Goal: Task Accomplishment & Management: Use online tool/utility

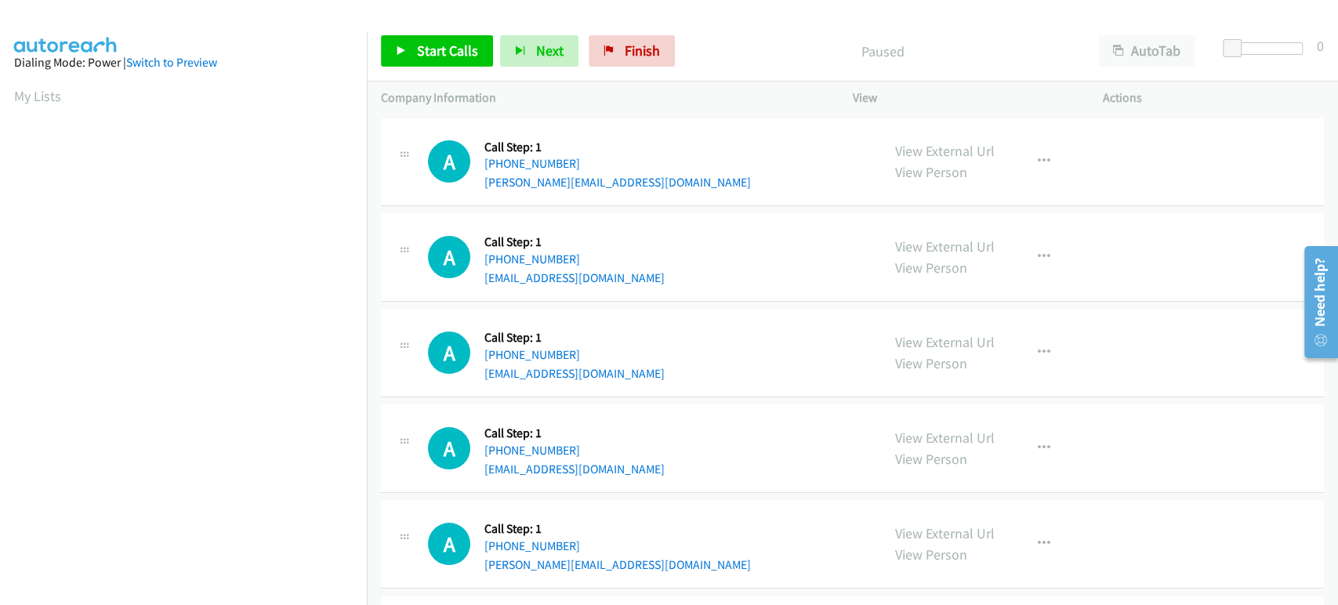
scroll to position [275, 0]
click at [432, 52] on span "Start Calls" at bounding box center [447, 51] width 61 height 18
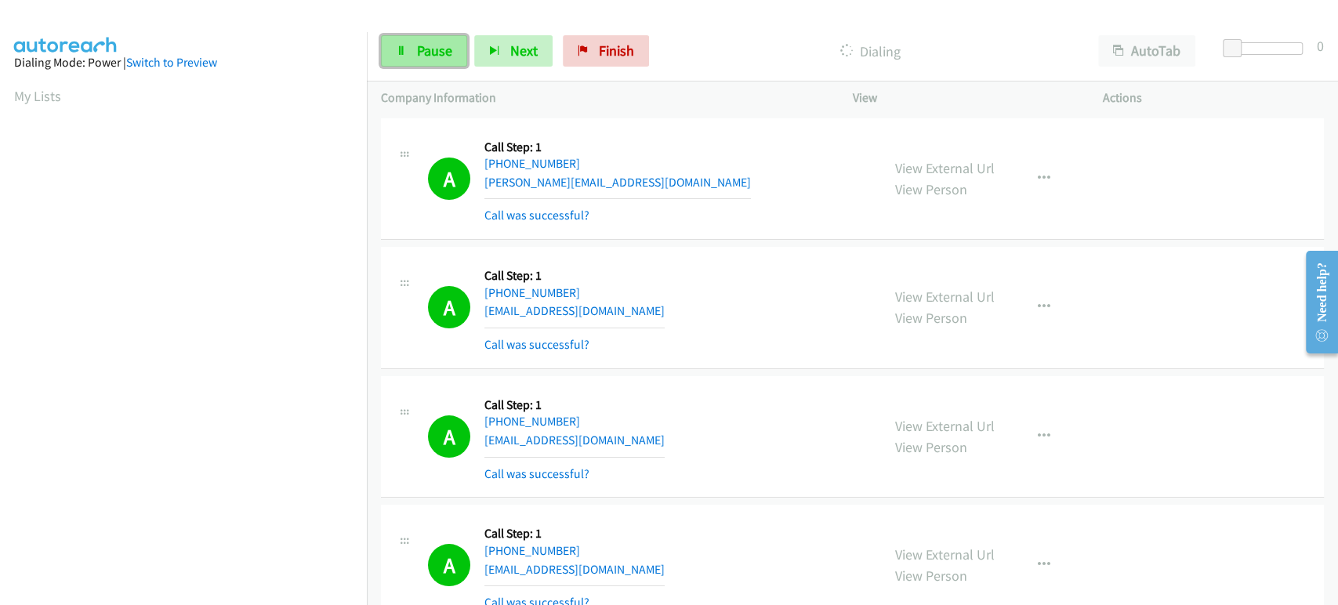
click at [417, 54] on span "Pause" at bounding box center [434, 51] width 35 height 18
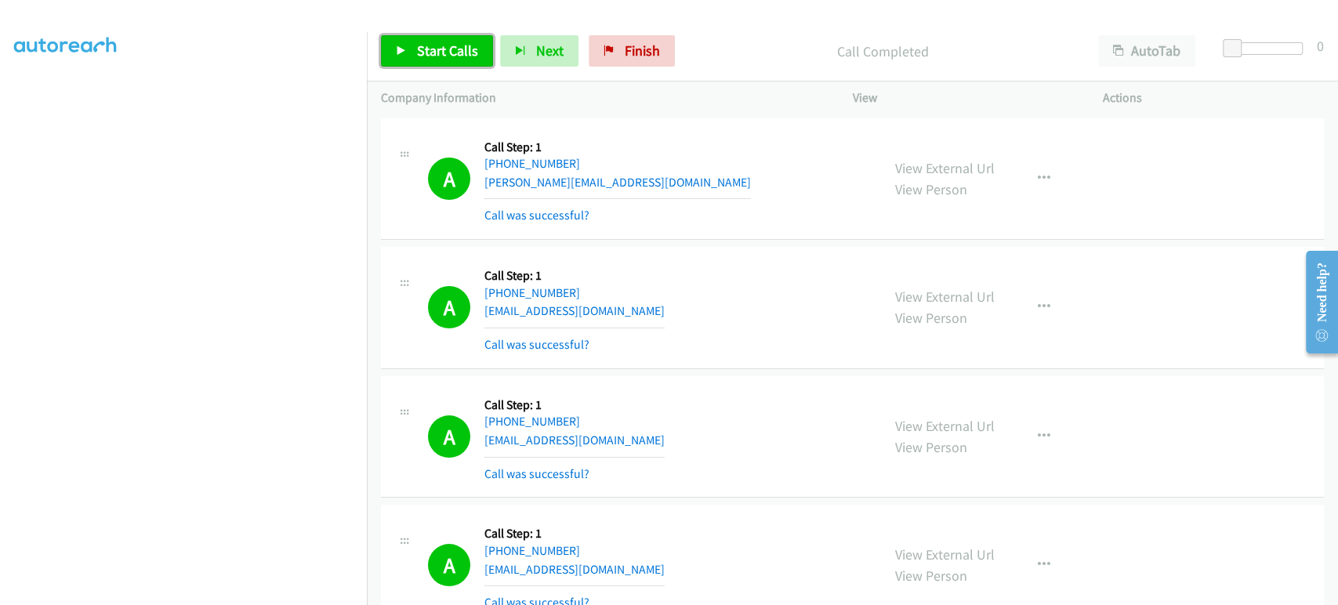
click at [441, 58] on span "Start Calls" at bounding box center [447, 51] width 61 height 18
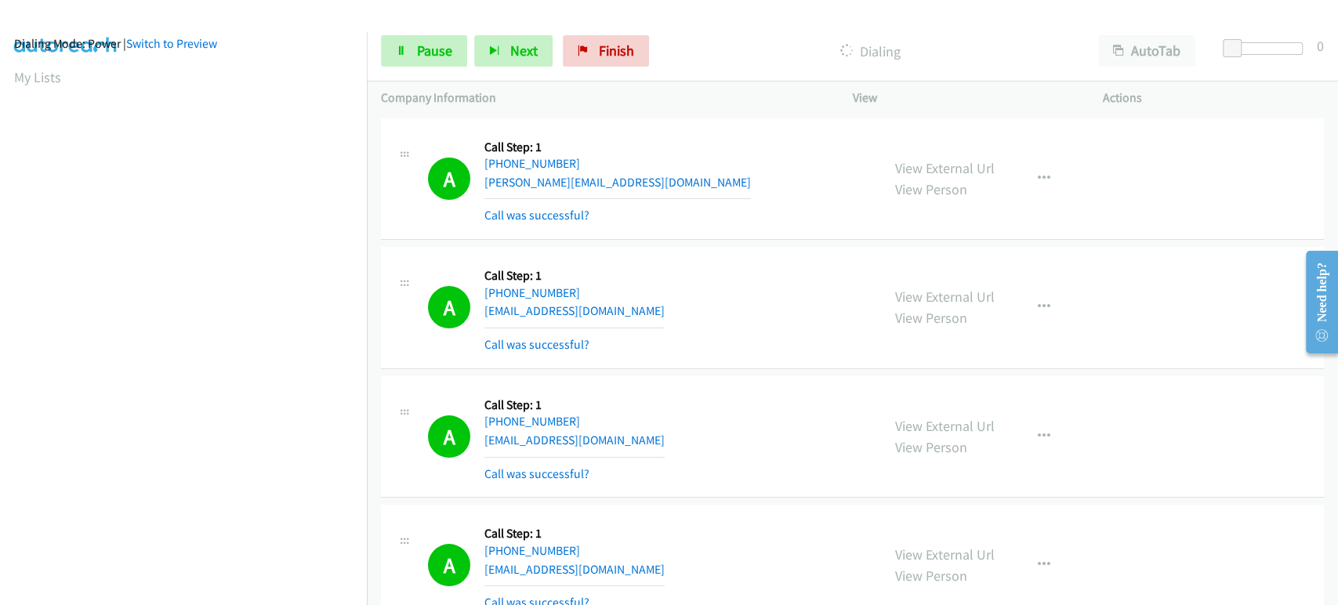
scroll to position [0, 0]
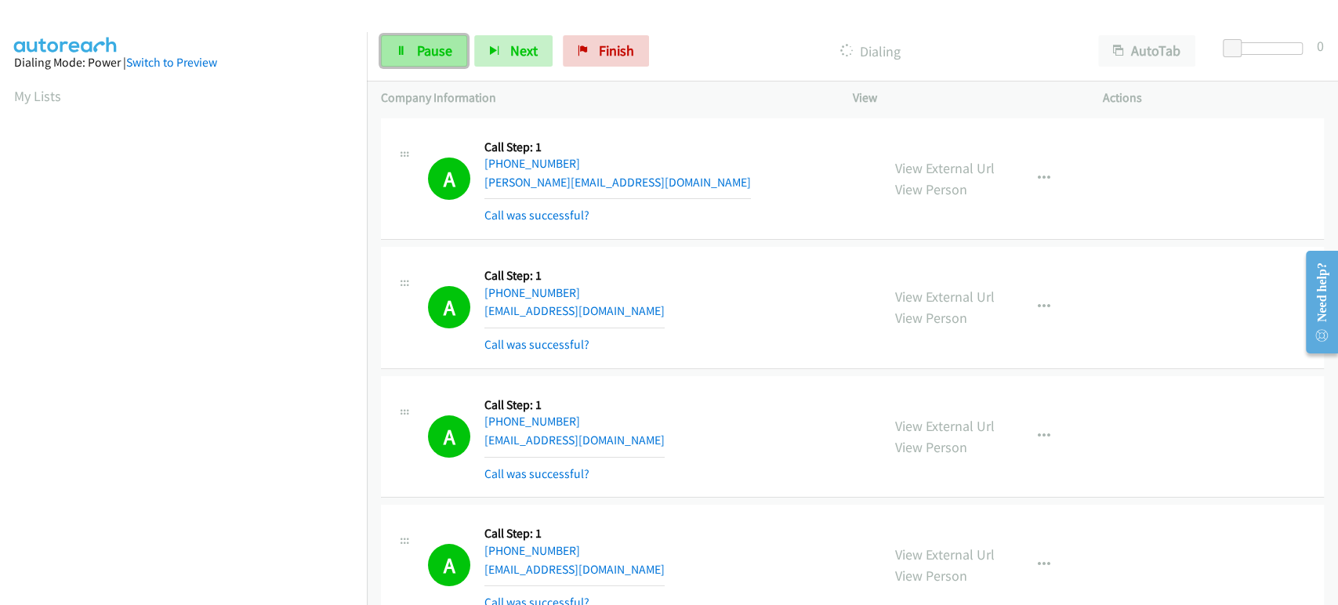
click at [452, 42] on link "Pause" at bounding box center [424, 50] width 86 height 31
click at [431, 51] on span "Start Calls" at bounding box center [447, 51] width 61 height 18
click at [434, 60] on link "Pause" at bounding box center [424, 50] width 86 height 31
click at [417, 51] on span "Start Calls" at bounding box center [447, 51] width 61 height 18
click at [414, 56] on link "Pause" at bounding box center [424, 50] width 86 height 31
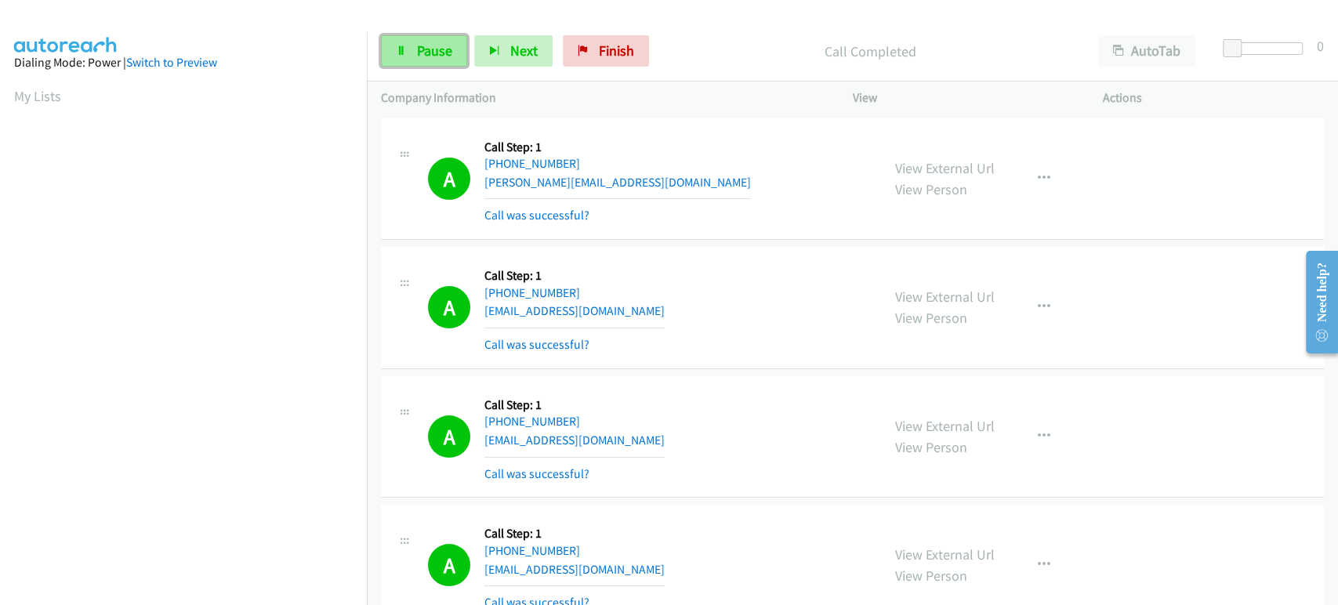
click at [414, 56] on link "Pause" at bounding box center [424, 50] width 86 height 31
click at [437, 52] on span "Start Calls" at bounding box center [447, 51] width 61 height 18
click at [440, 58] on span "Pause" at bounding box center [434, 51] width 35 height 18
click at [406, 52] on icon at bounding box center [401, 51] width 11 height 11
click at [431, 38] on link "Pause" at bounding box center [424, 50] width 86 height 31
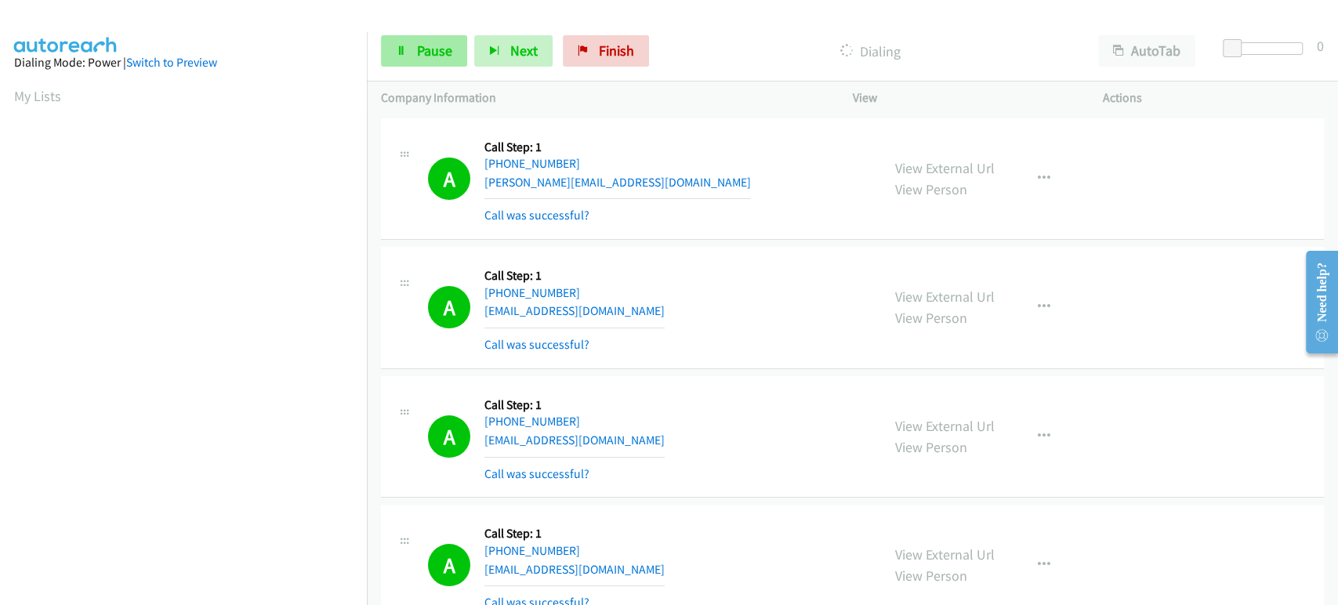
scroll to position [275, 0]
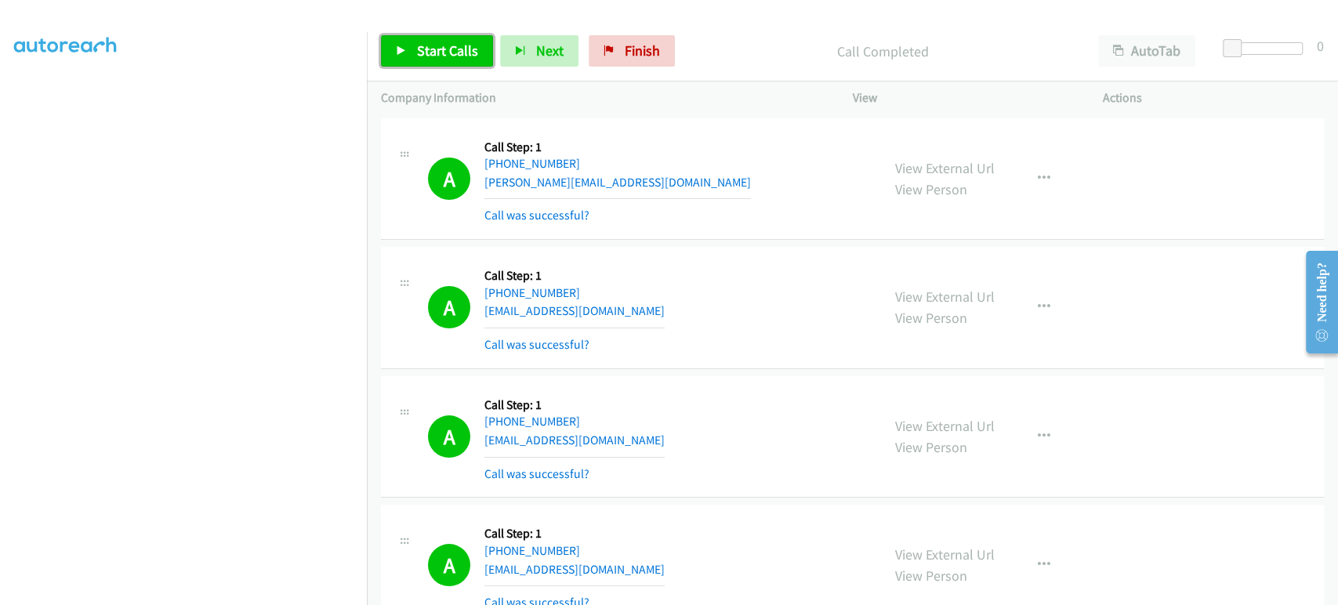
click at [412, 56] on link "Start Calls" at bounding box center [437, 50] width 112 height 31
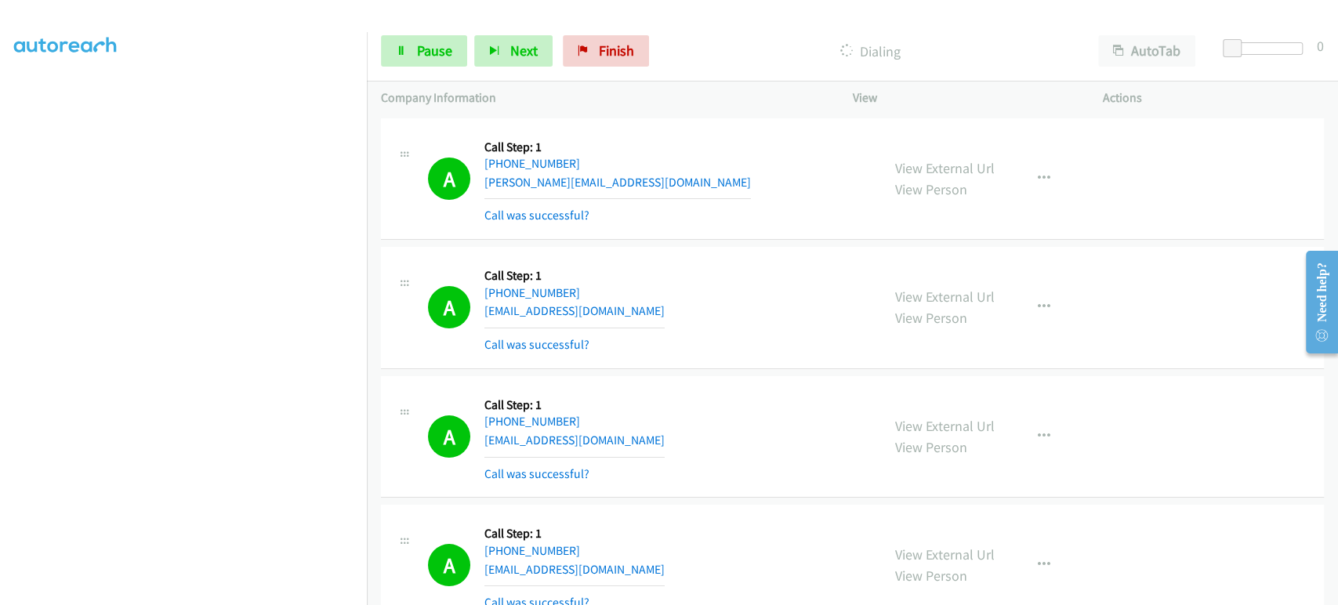
scroll to position [0, 0]
click at [439, 59] on span "Pause" at bounding box center [434, 51] width 35 height 18
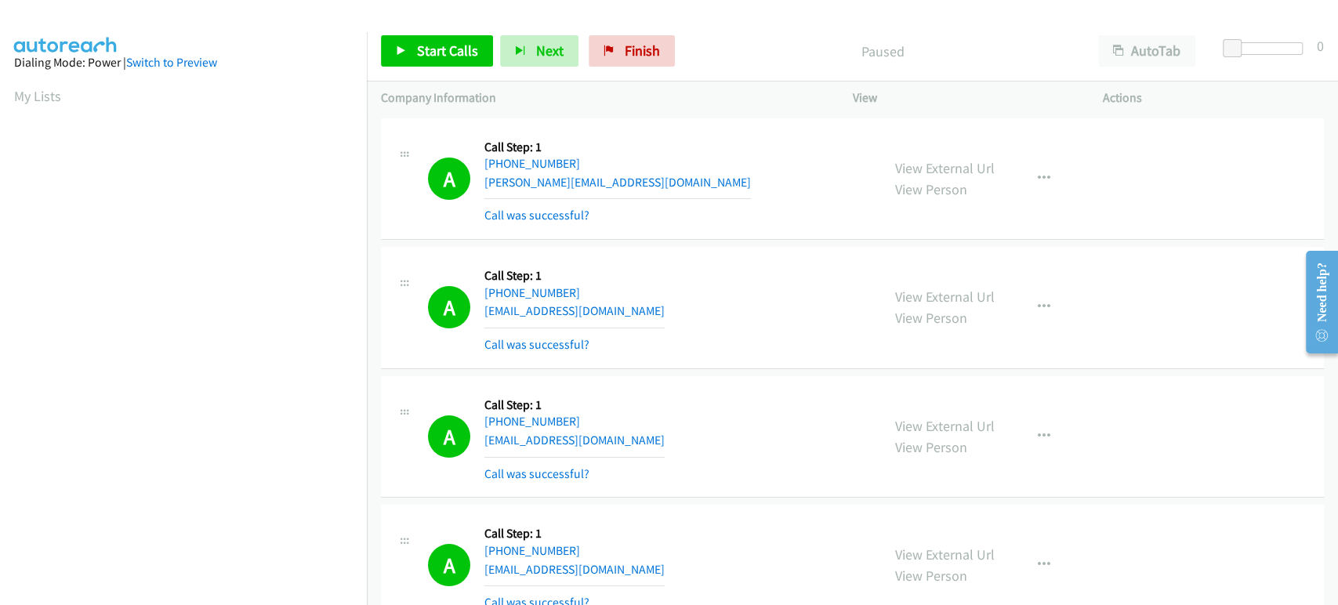
scroll to position [275, 0]
drag, startPoint x: 598, startPoint y: 59, endPoint x: 735, endPoint y: 94, distance: 141.6
click at [598, 59] on link "Finish" at bounding box center [631, 50] width 86 height 31
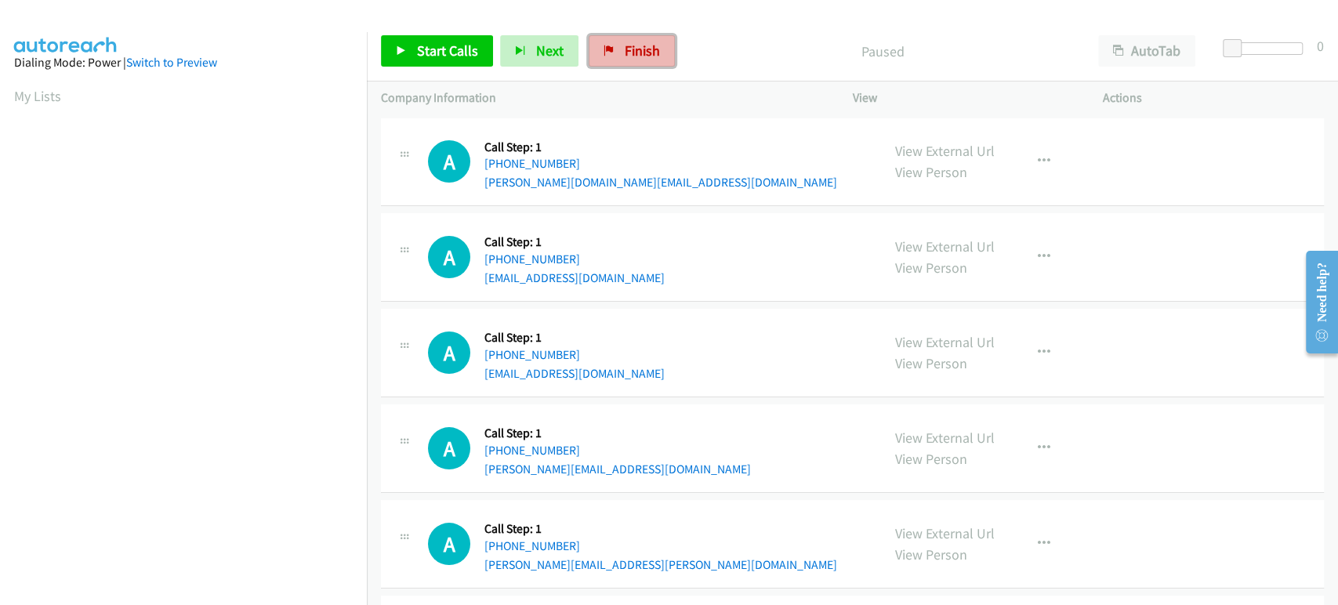
click at [611, 56] on link "Finish" at bounding box center [631, 50] width 86 height 31
click at [402, 50] on icon at bounding box center [401, 51] width 11 height 11
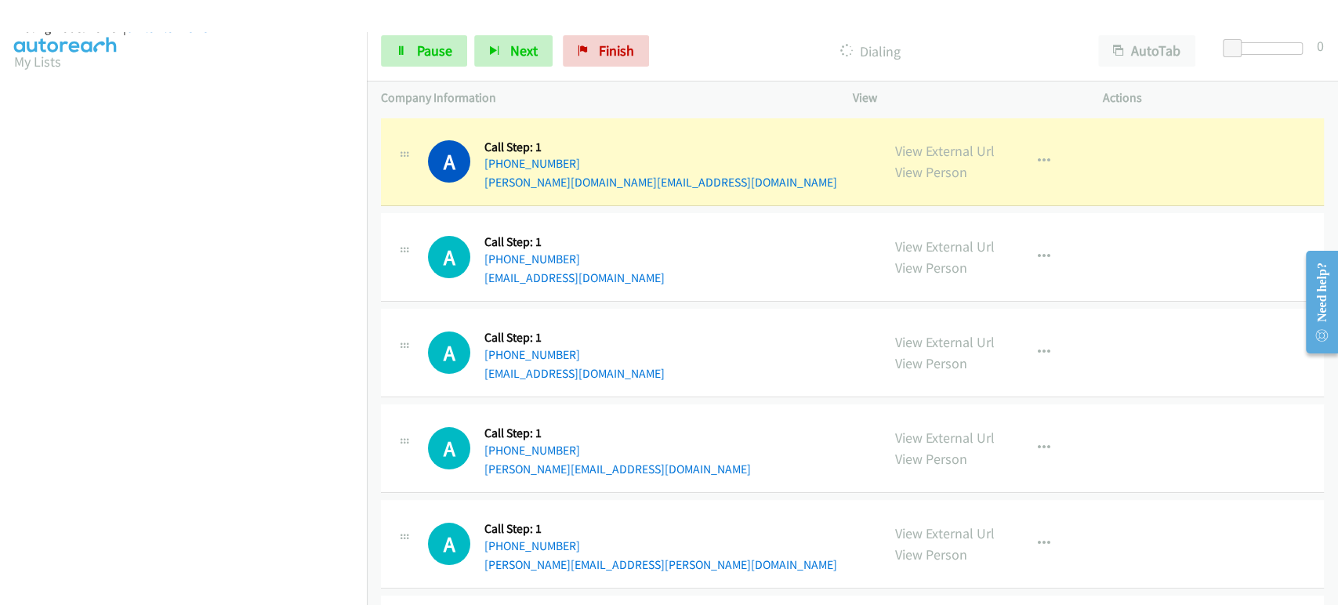
scroll to position [13, 0]
click at [404, 53] on icon at bounding box center [401, 51] width 11 height 11
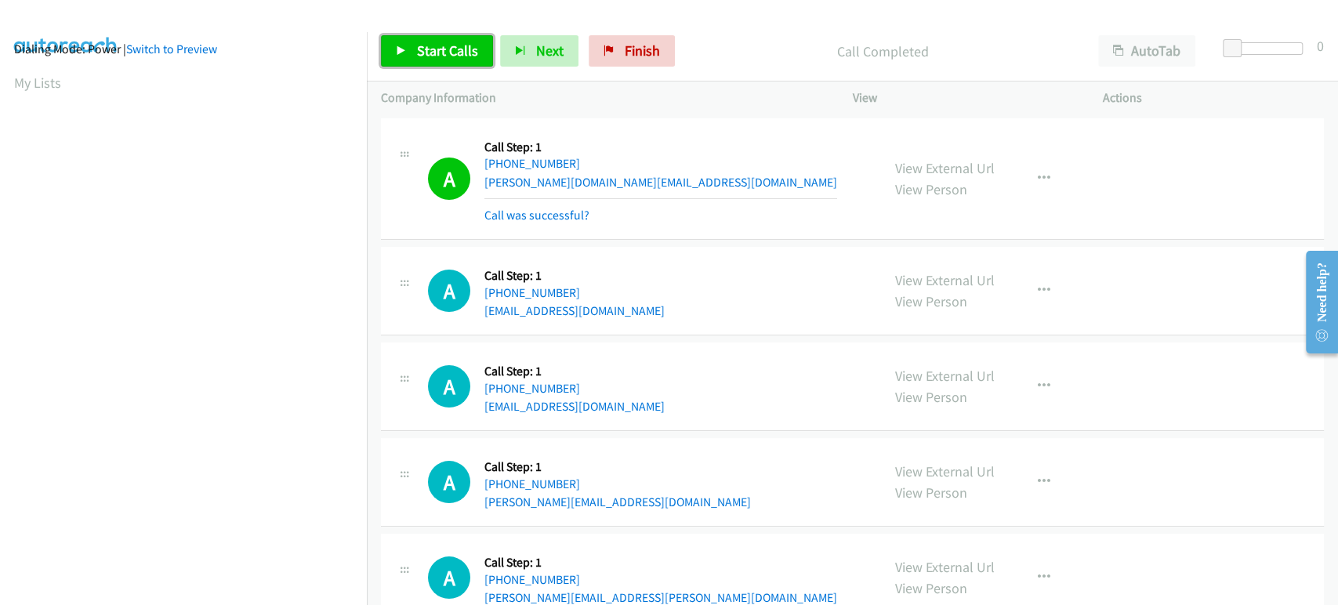
click at [434, 49] on span "Start Calls" at bounding box center [447, 51] width 61 height 18
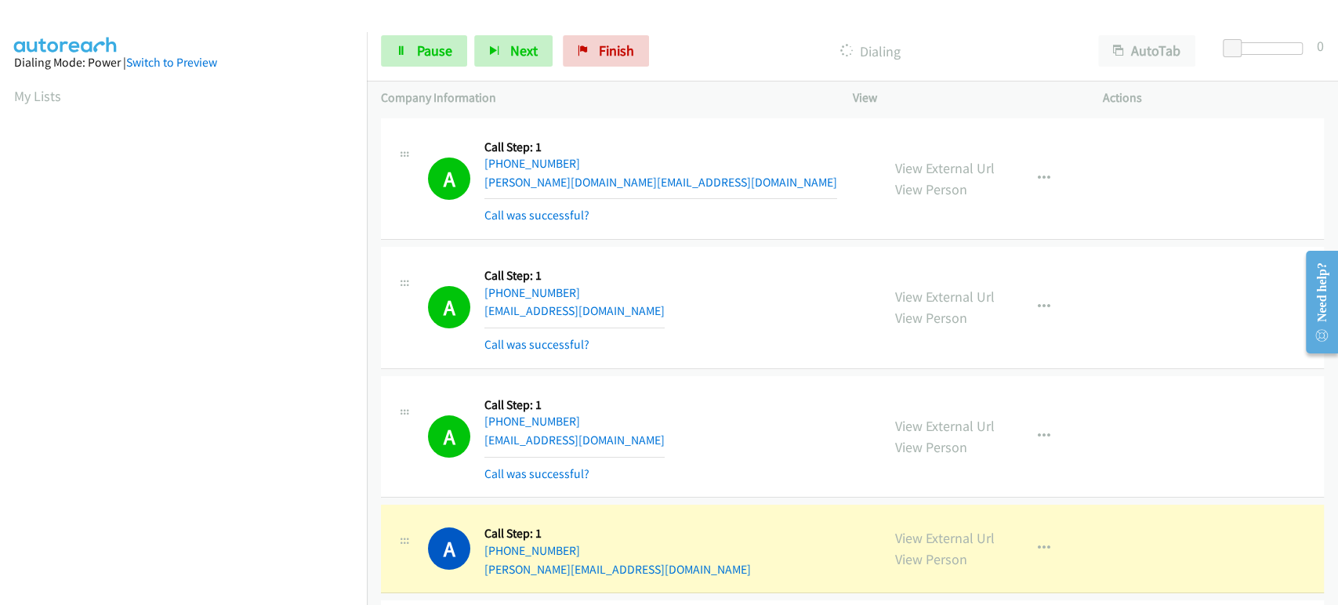
scroll to position [0, 0]
click at [412, 49] on link "Pause" at bounding box center [424, 50] width 86 height 31
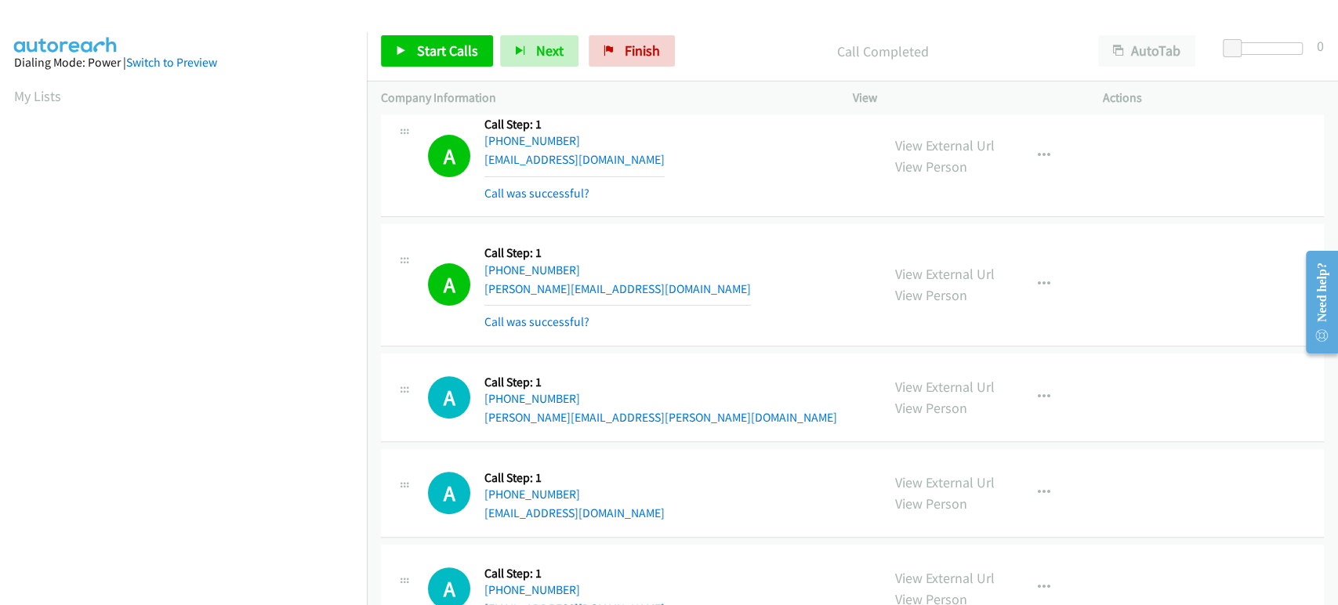
scroll to position [348, 0]
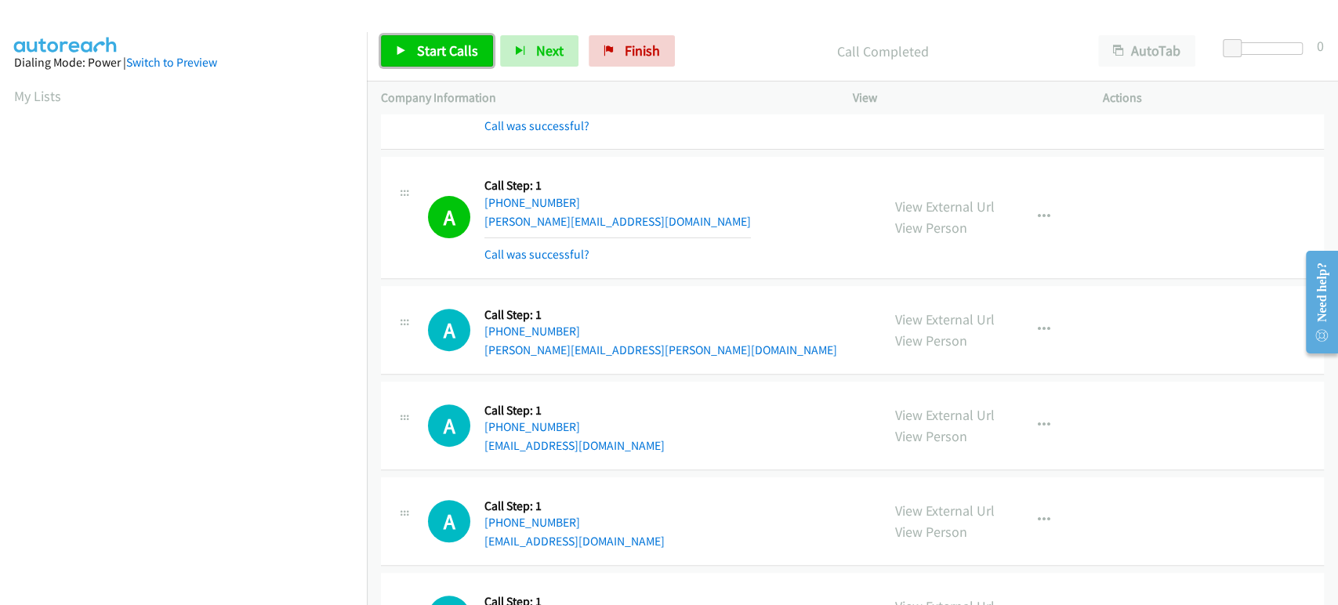
click at [421, 56] on span "Start Calls" at bounding box center [447, 51] width 61 height 18
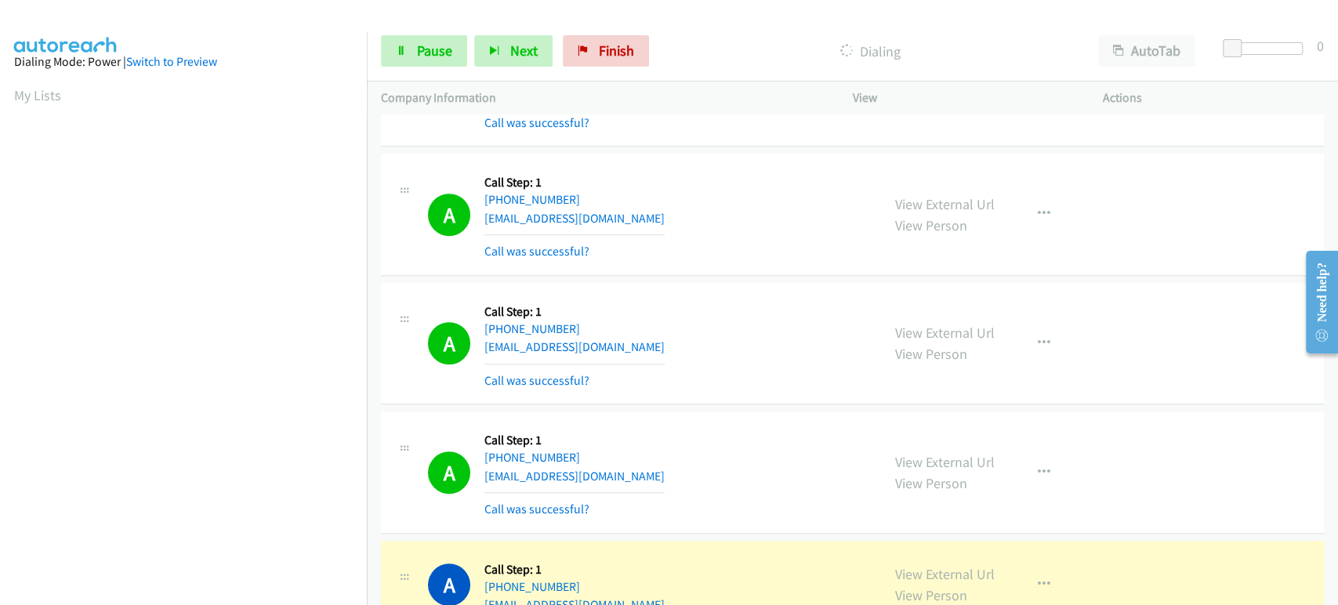
scroll to position [0, 0]
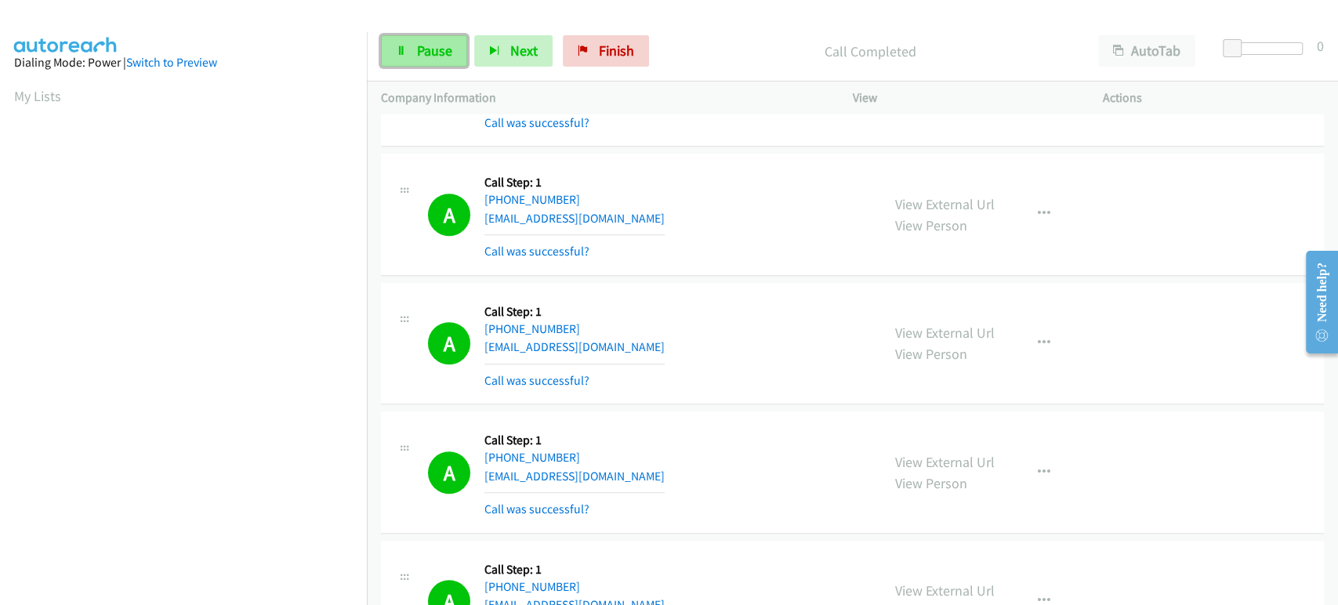
click at [402, 41] on link "Pause" at bounding box center [424, 50] width 86 height 31
click at [423, 55] on span "Start Calls" at bounding box center [447, 51] width 61 height 18
click at [439, 49] on span "Pause" at bounding box center [434, 51] width 35 height 18
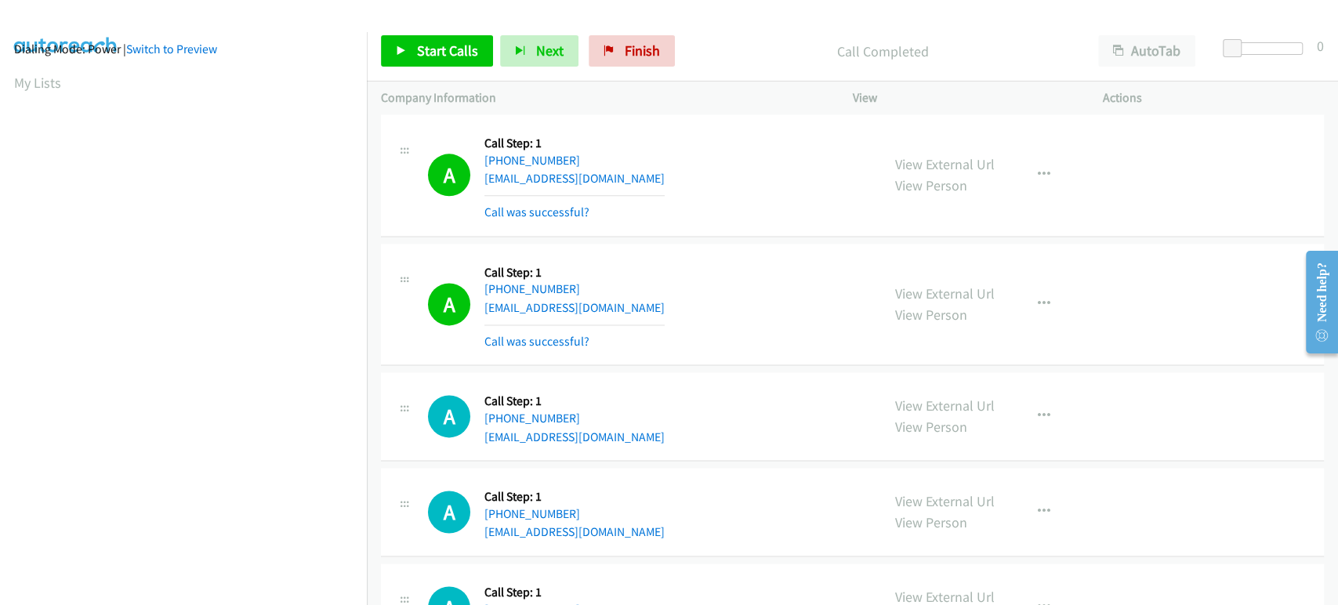
scroll to position [1392, 0]
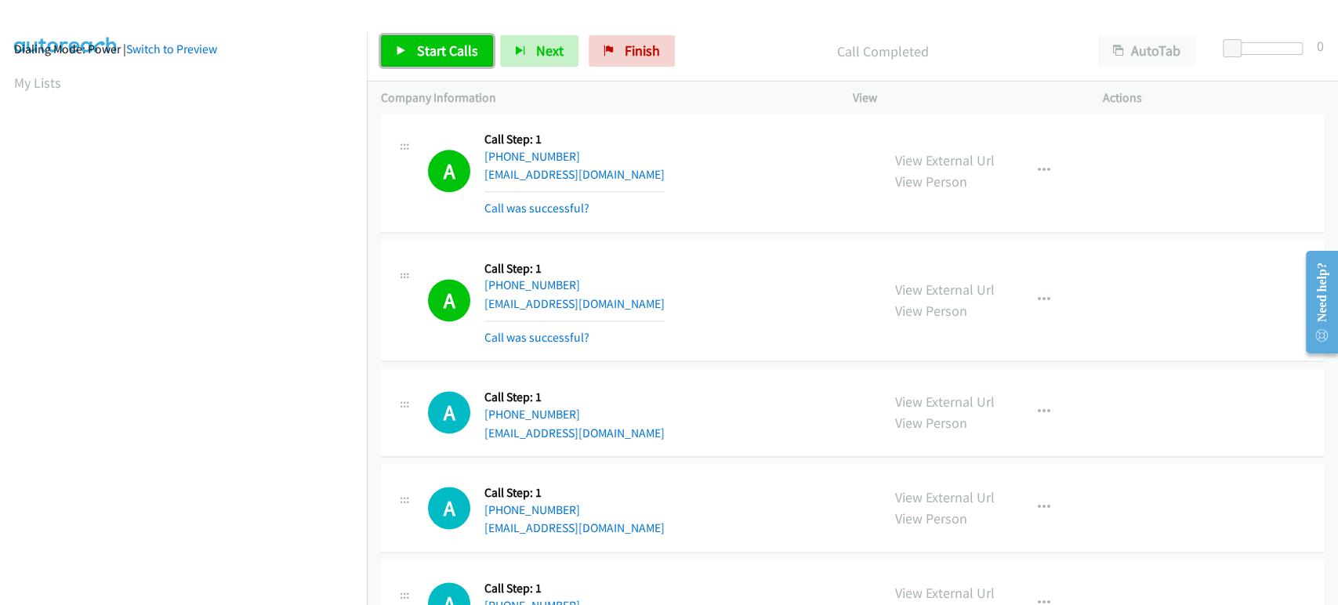
click at [432, 56] on span "Start Calls" at bounding box center [447, 51] width 61 height 18
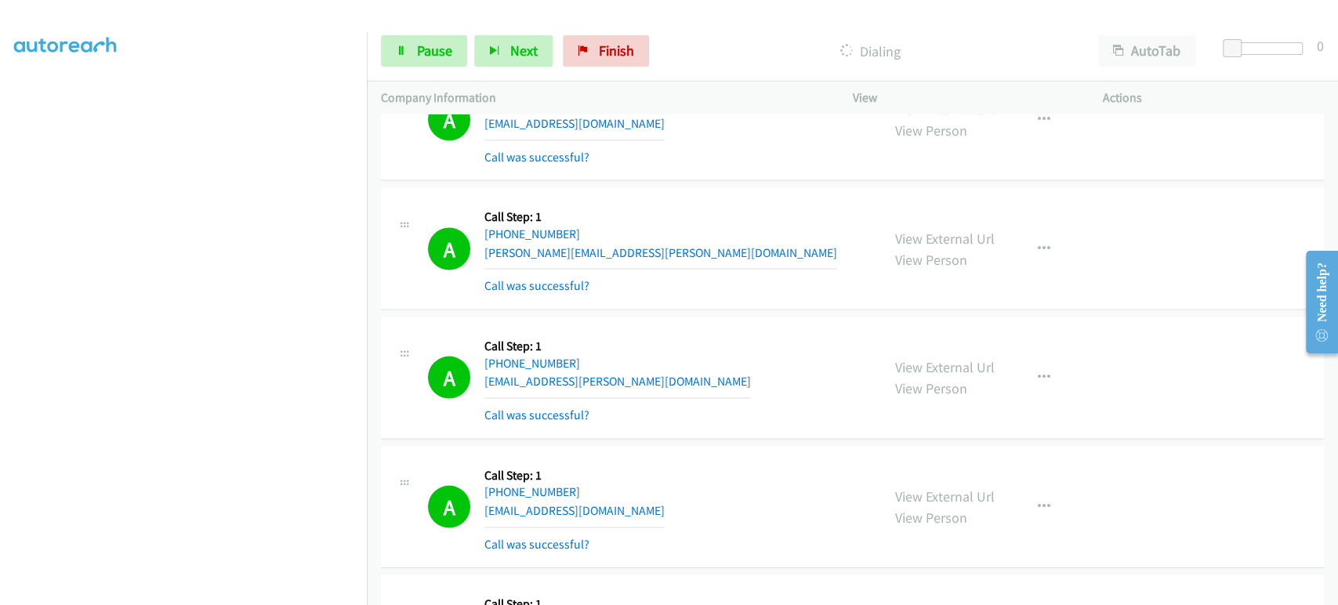
scroll to position [0, 0]
click at [415, 50] on link "Pause" at bounding box center [424, 50] width 86 height 31
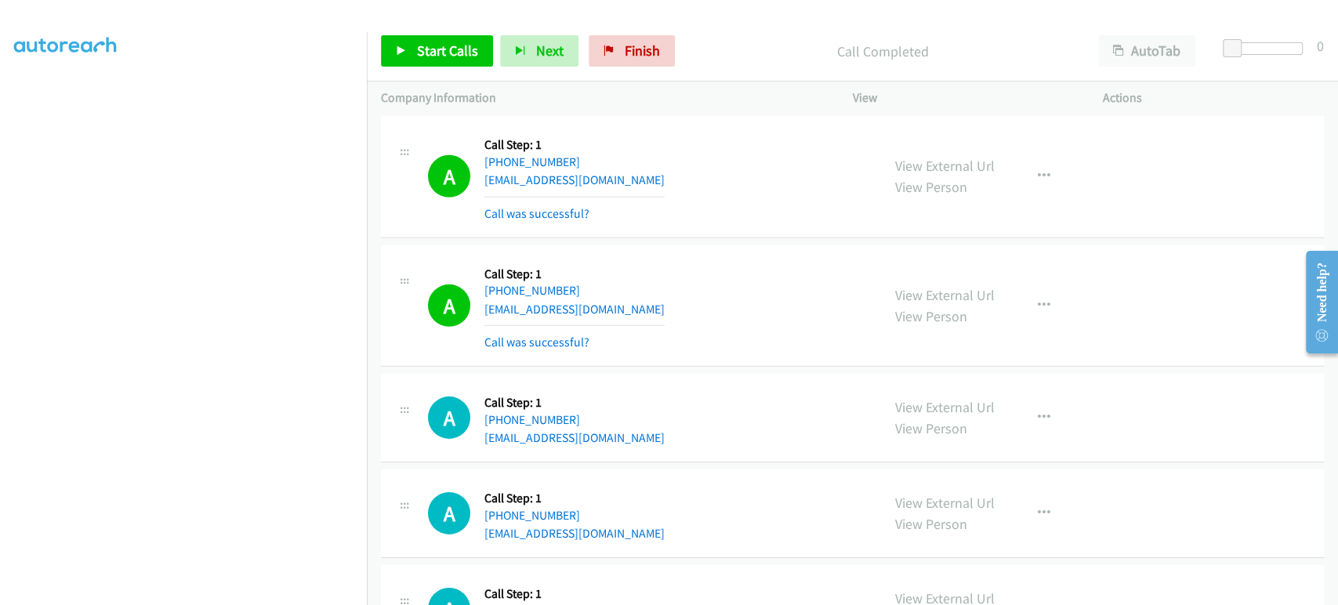
scroll to position [3221, 0]
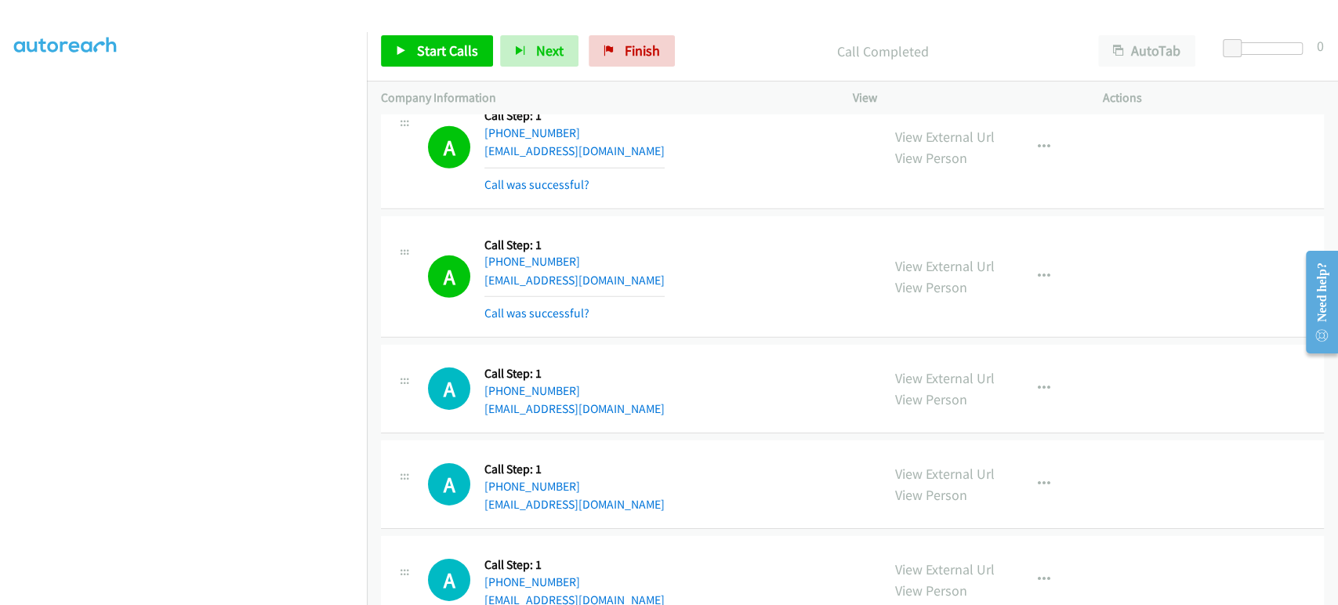
drag, startPoint x: 831, startPoint y: 80, endPoint x: 701, endPoint y: 103, distance: 132.8
drag, startPoint x: 701, startPoint y: 103, endPoint x: 650, endPoint y: 174, distance: 87.2
click at [650, 174] on div "A Callback Scheduled Call Step: 1 America/Phoenix +1 480-703-7423 azthorpe@live…" at bounding box center [647, 147] width 439 height 93
click at [422, 51] on span "Start Calls" at bounding box center [447, 51] width 61 height 18
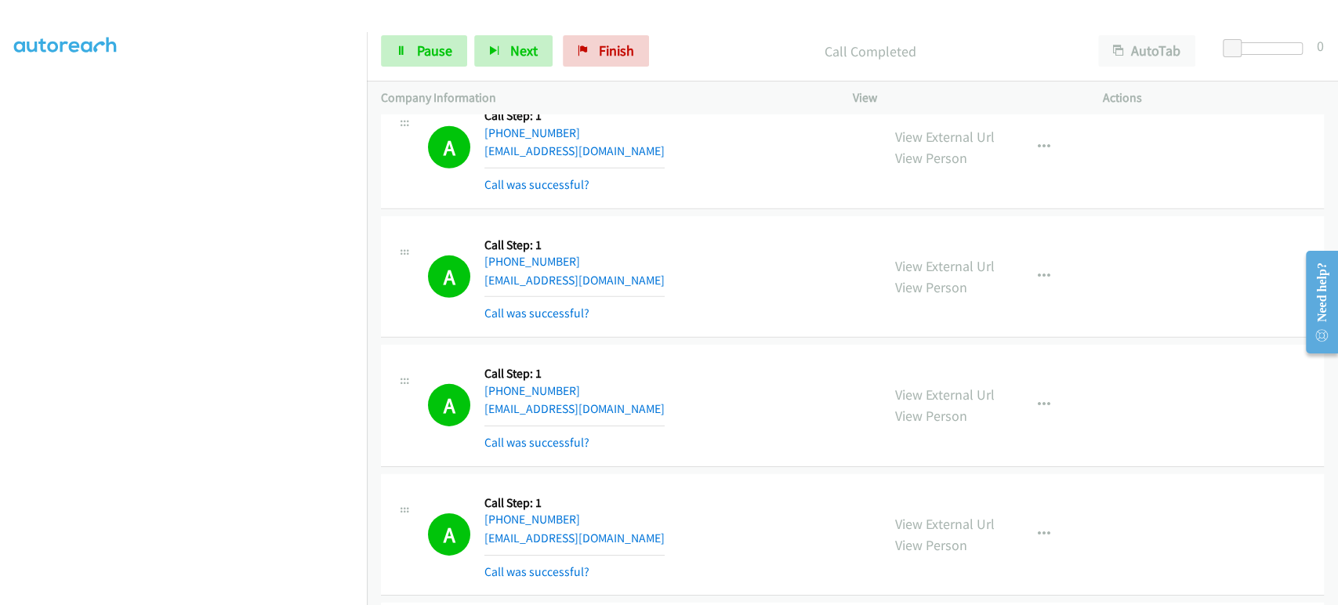
scroll to position [275, 0]
click at [445, 46] on span "Pause" at bounding box center [434, 51] width 35 height 18
click at [407, 49] on link "Start Calls" at bounding box center [437, 50] width 112 height 31
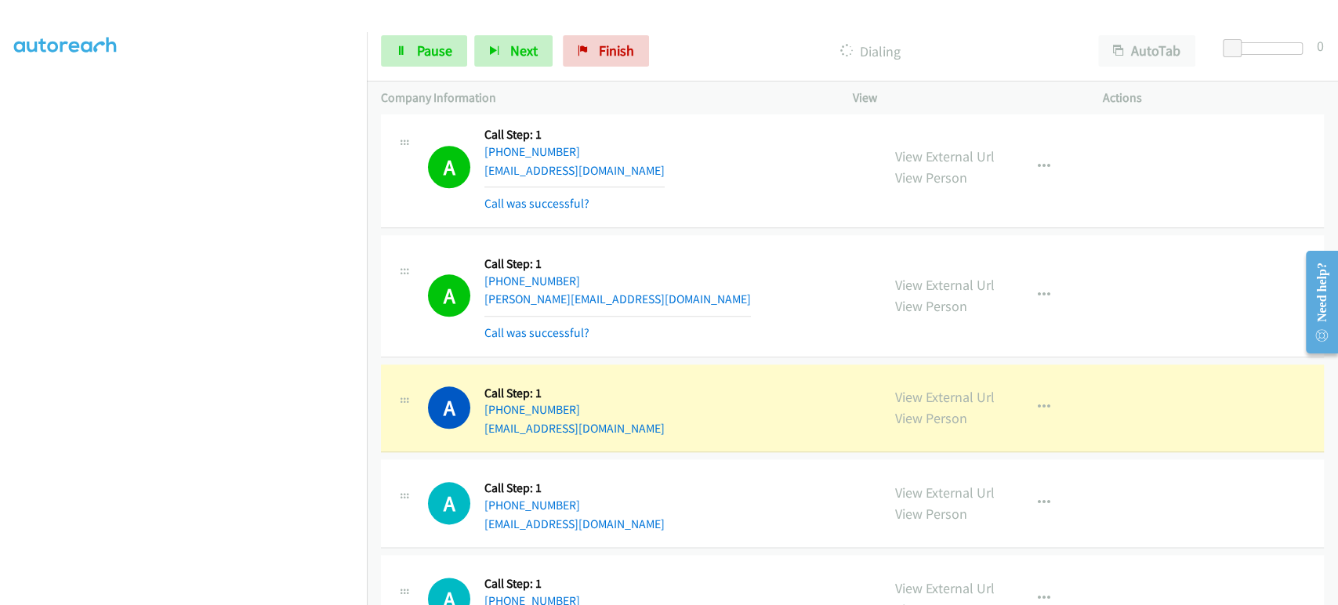
scroll to position [261, 0]
click at [1037, 401] on icon "button" at bounding box center [1043, 407] width 13 height 13
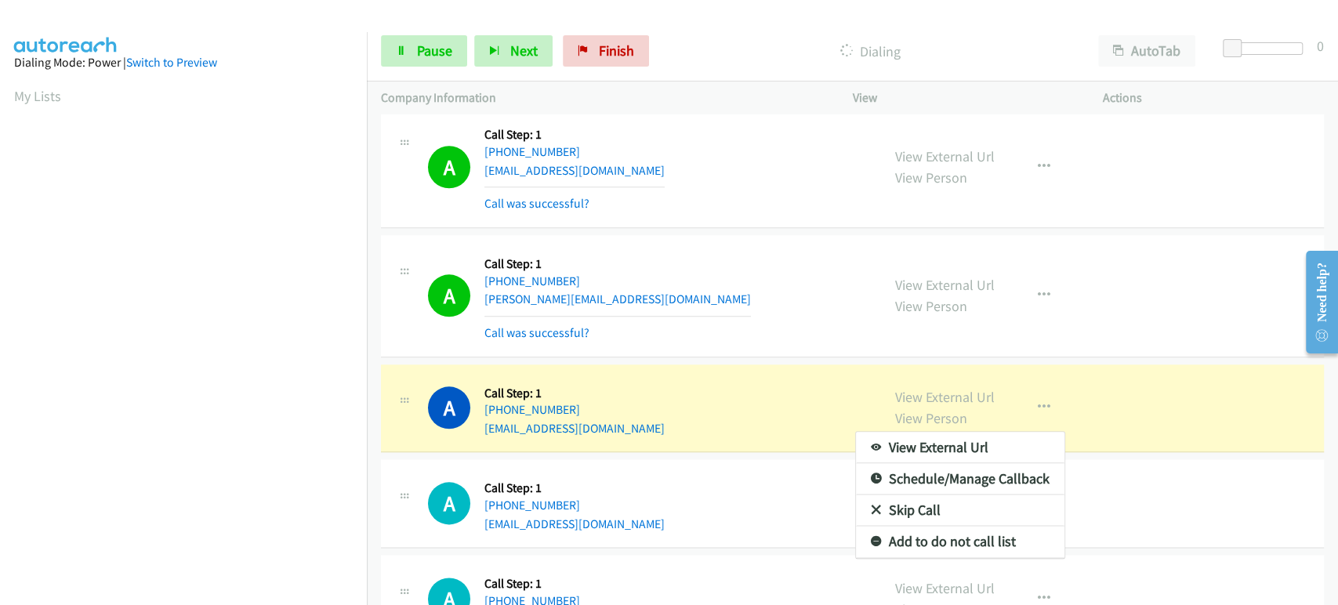
scroll to position [275, 0]
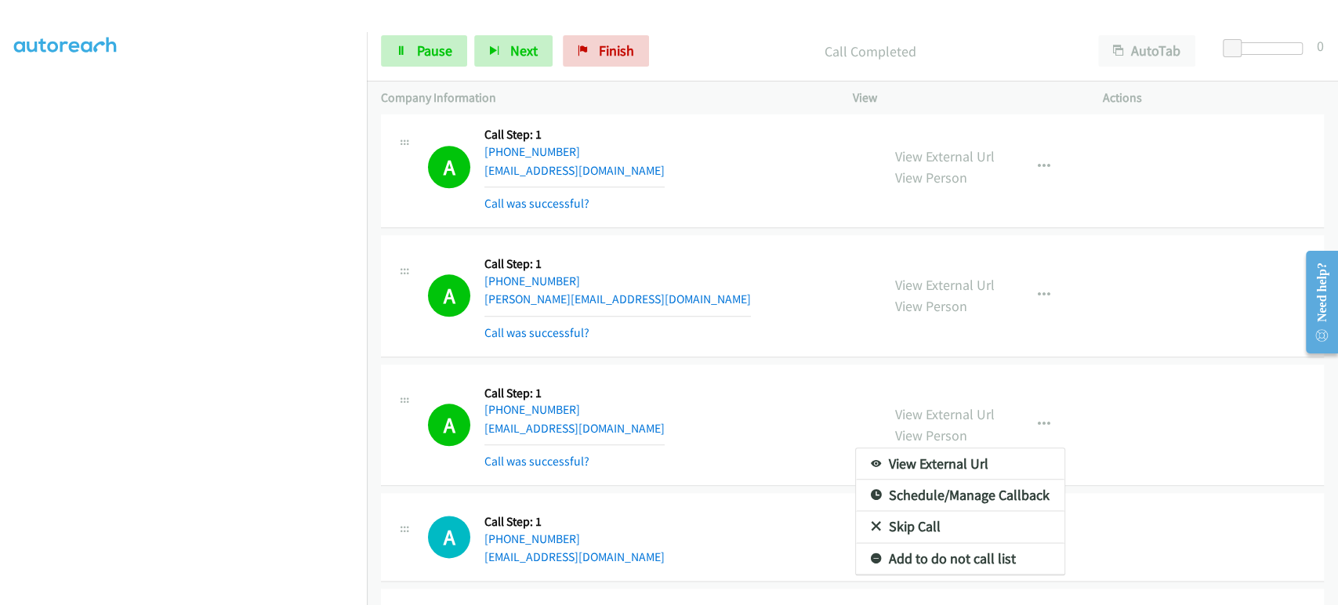
drag, startPoint x: 785, startPoint y: 411, endPoint x: 842, endPoint y: 407, distance: 57.3
click at [790, 407] on div at bounding box center [669, 302] width 1338 height 605
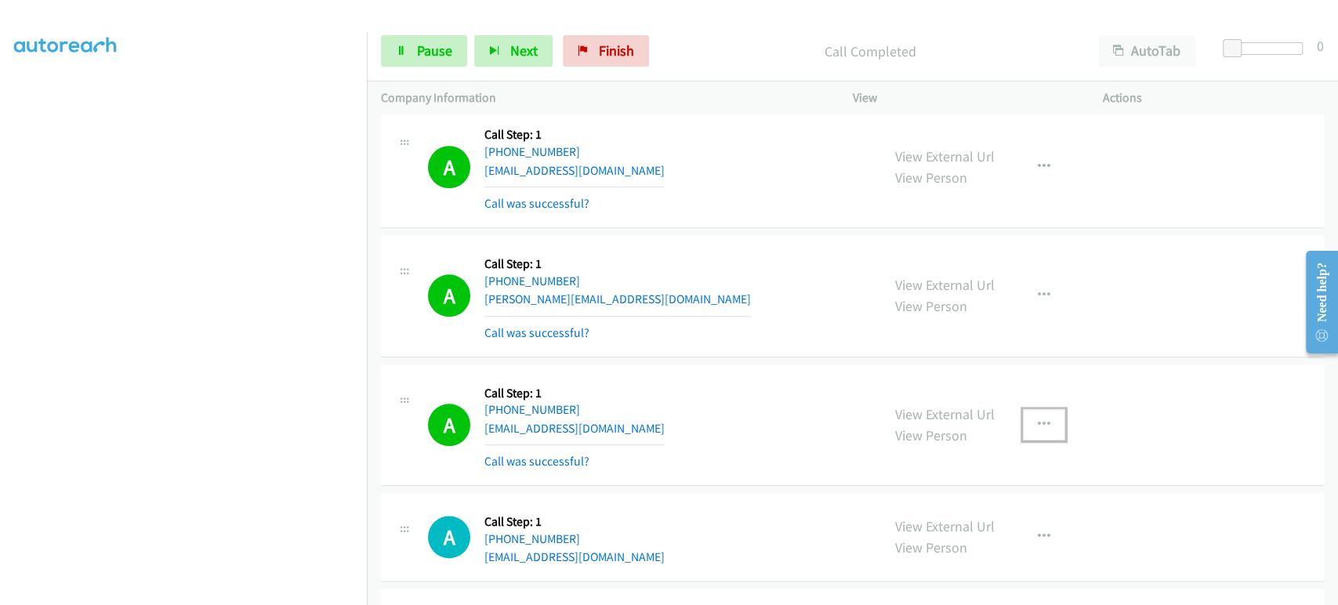
click at [1042, 410] on button "button" at bounding box center [1044, 424] width 42 height 31
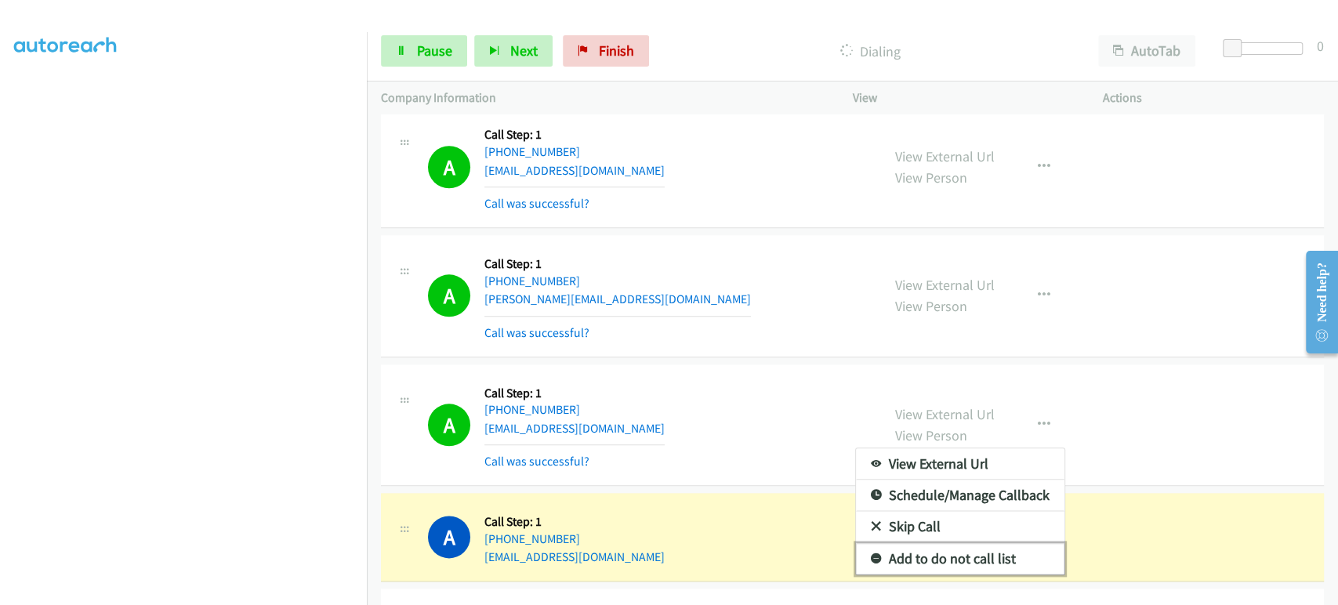
click at [980, 544] on link "Add to do not call list" at bounding box center [960, 558] width 208 height 31
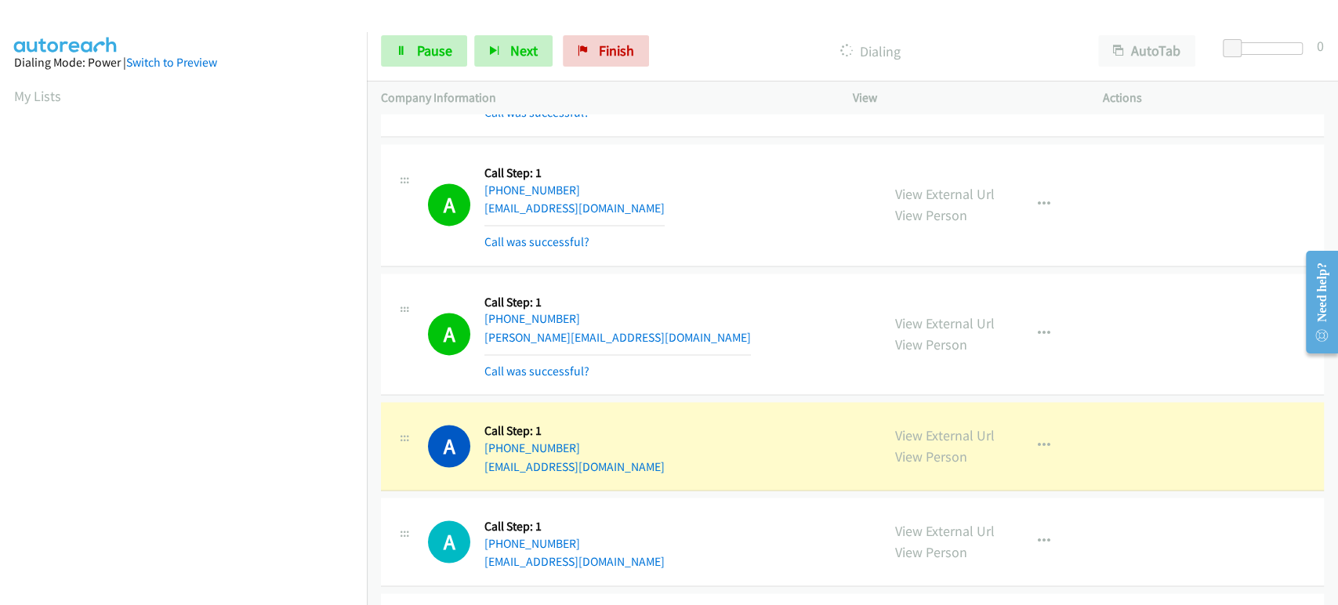
scroll to position [0, 0]
click at [438, 45] on span "Pause" at bounding box center [434, 51] width 35 height 18
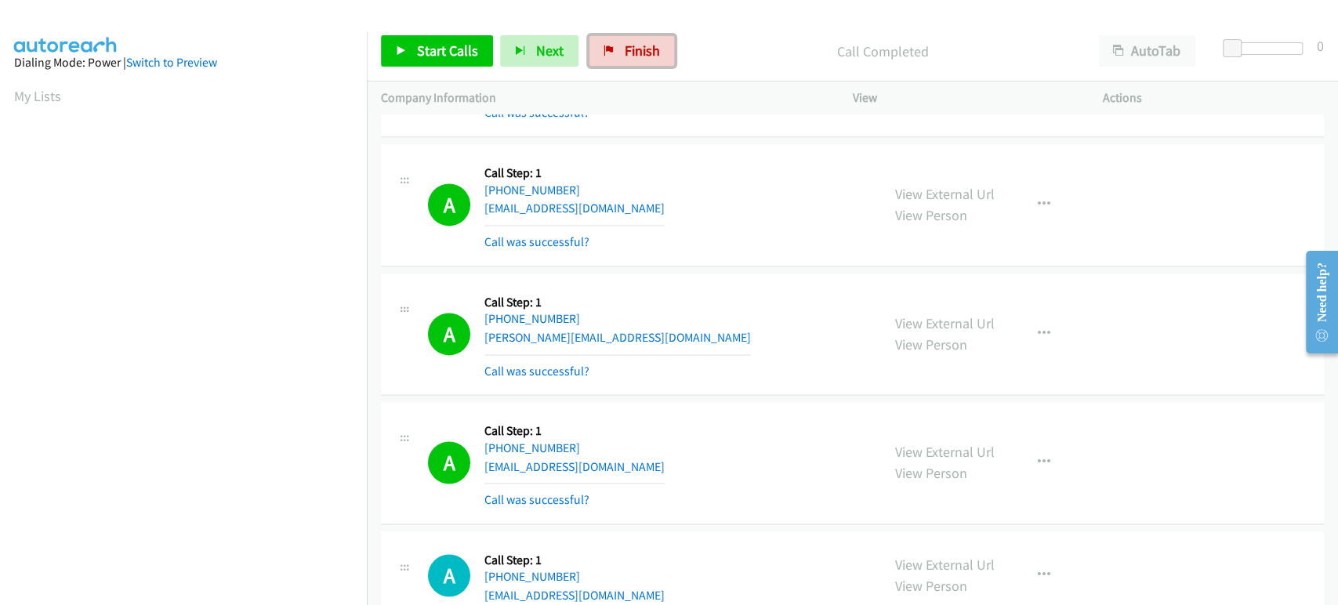
drag, startPoint x: 616, startPoint y: 49, endPoint x: 748, endPoint y: 63, distance: 132.4
click at [616, 49] on link "Finish" at bounding box center [631, 50] width 86 height 31
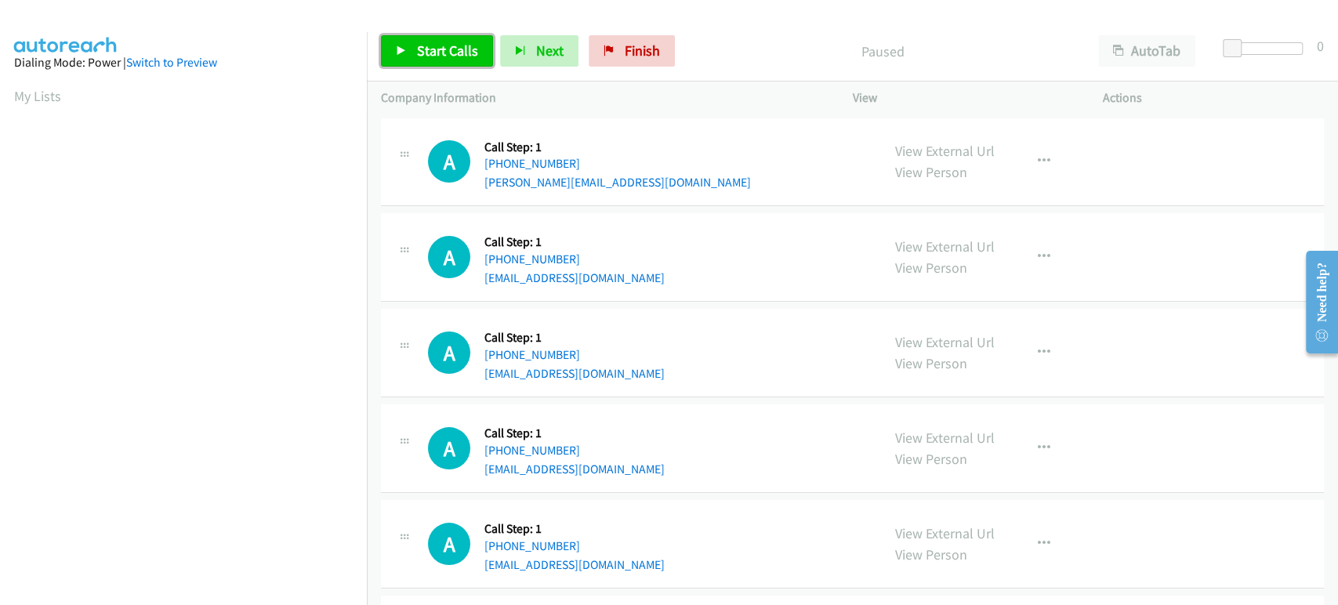
click at [440, 46] on span "Start Calls" at bounding box center [447, 51] width 61 height 18
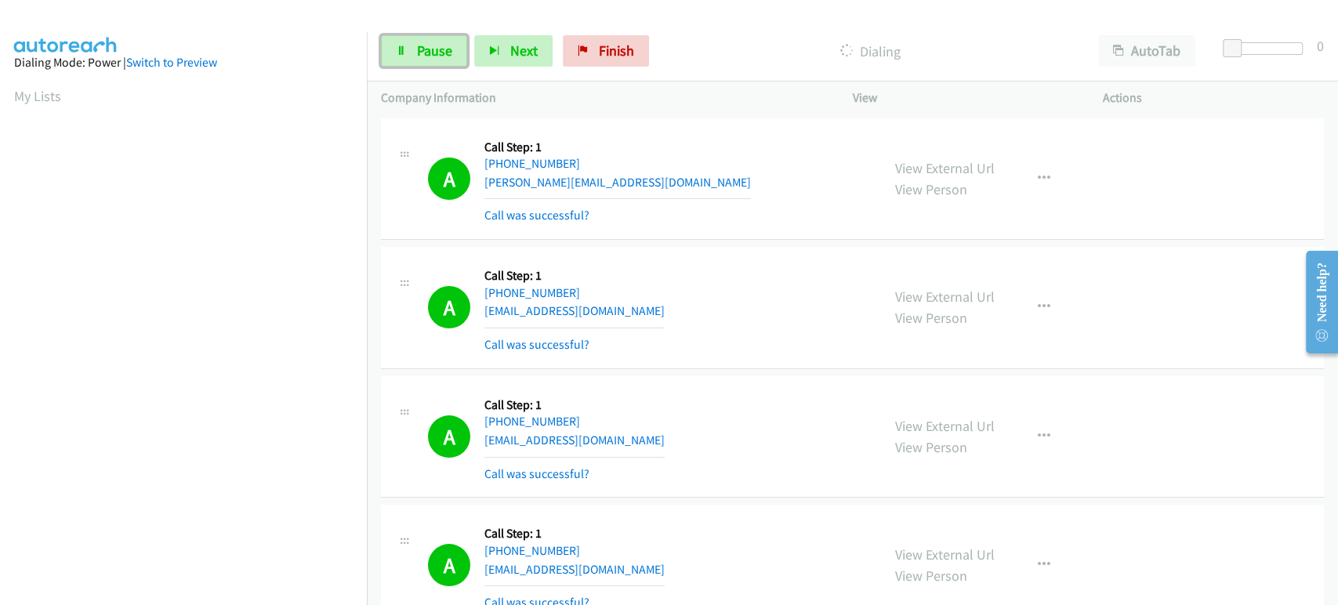
drag, startPoint x: 418, startPoint y: 51, endPoint x: 371, endPoint y: 112, distance: 76.6
click at [418, 51] on span "Pause" at bounding box center [434, 51] width 35 height 18
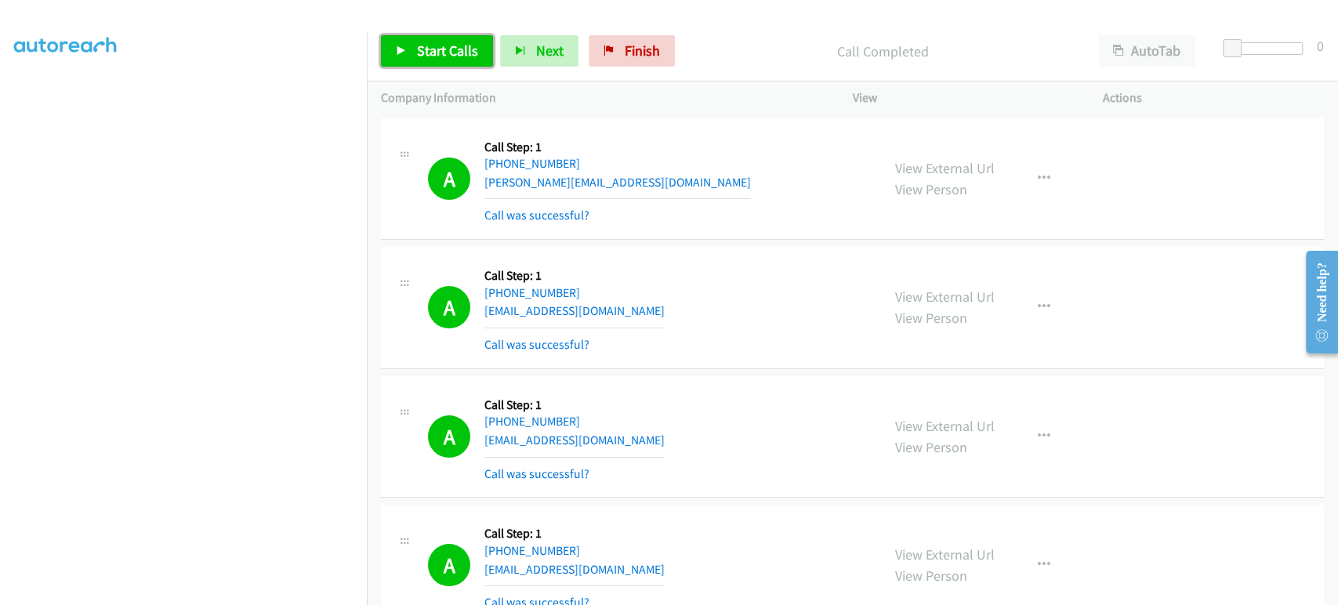
click at [438, 46] on span "Start Calls" at bounding box center [447, 51] width 61 height 18
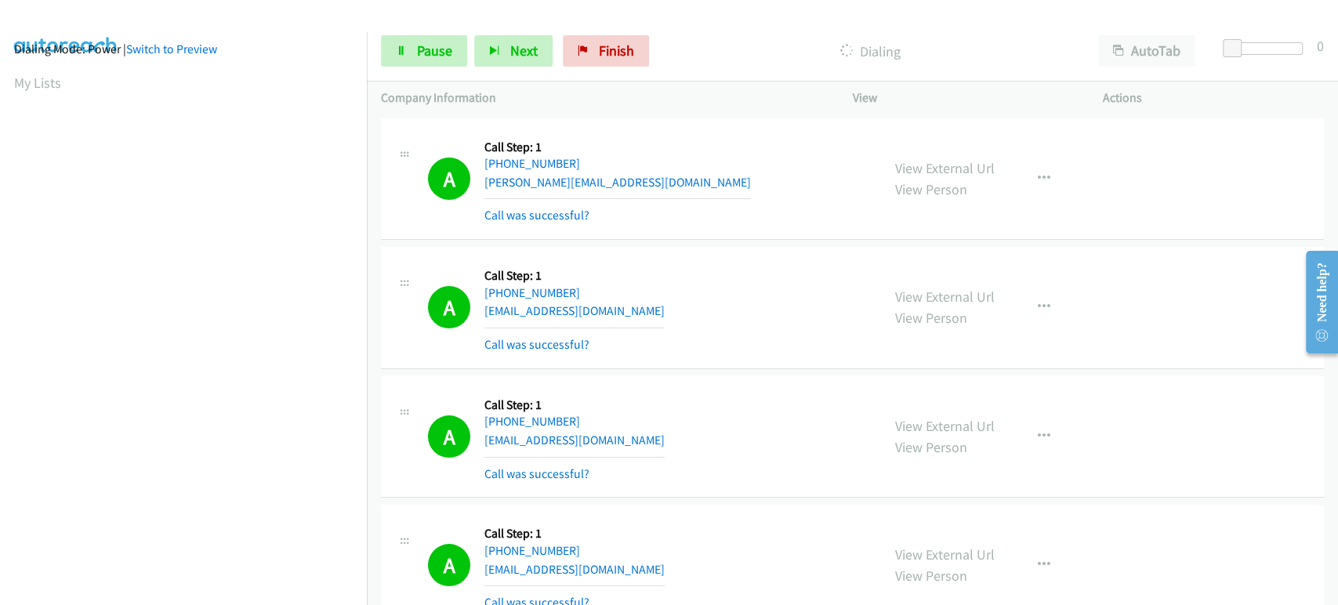
scroll to position [0, 0]
click at [420, 49] on span "Pause" at bounding box center [434, 51] width 35 height 18
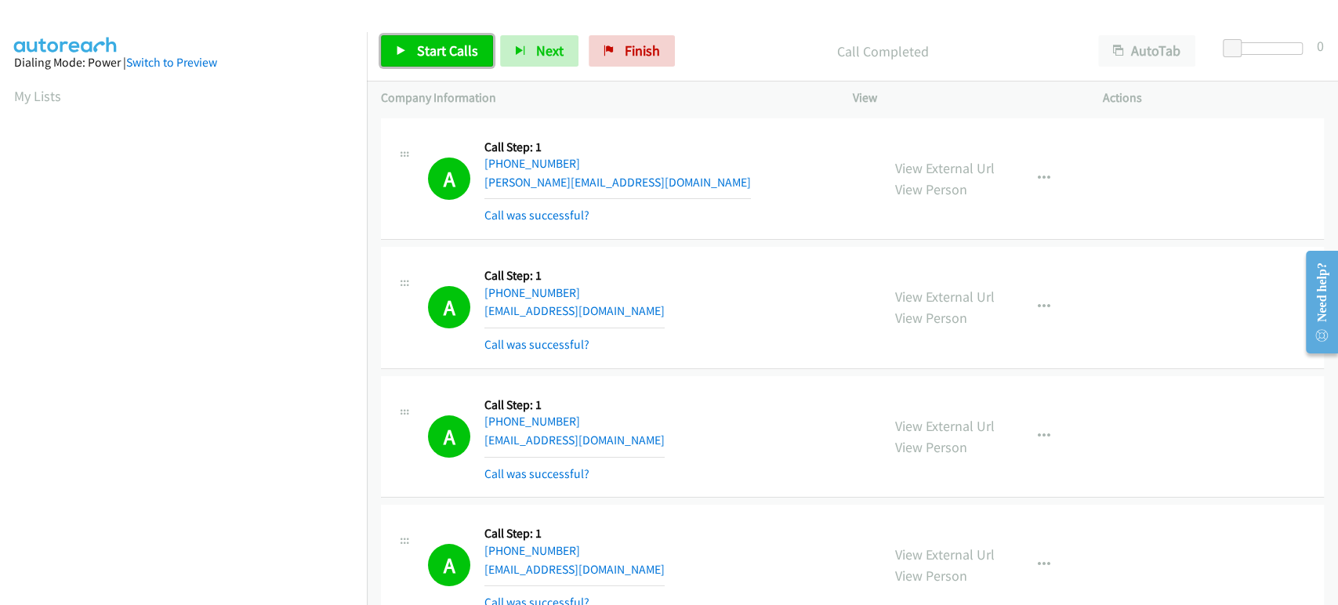
click at [414, 47] on link "Start Calls" at bounding box center [437, 50] width 112 height 31
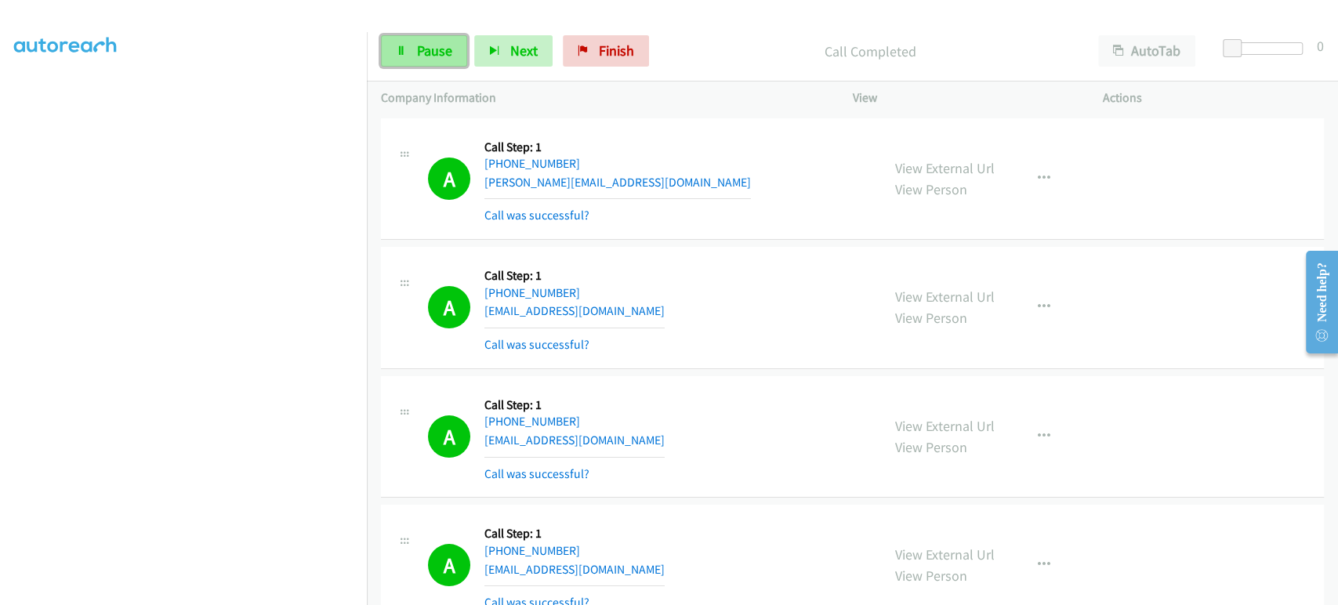
click at [410, 42] on link "Pause" at bounding box center [424, 50] width 86 height 31
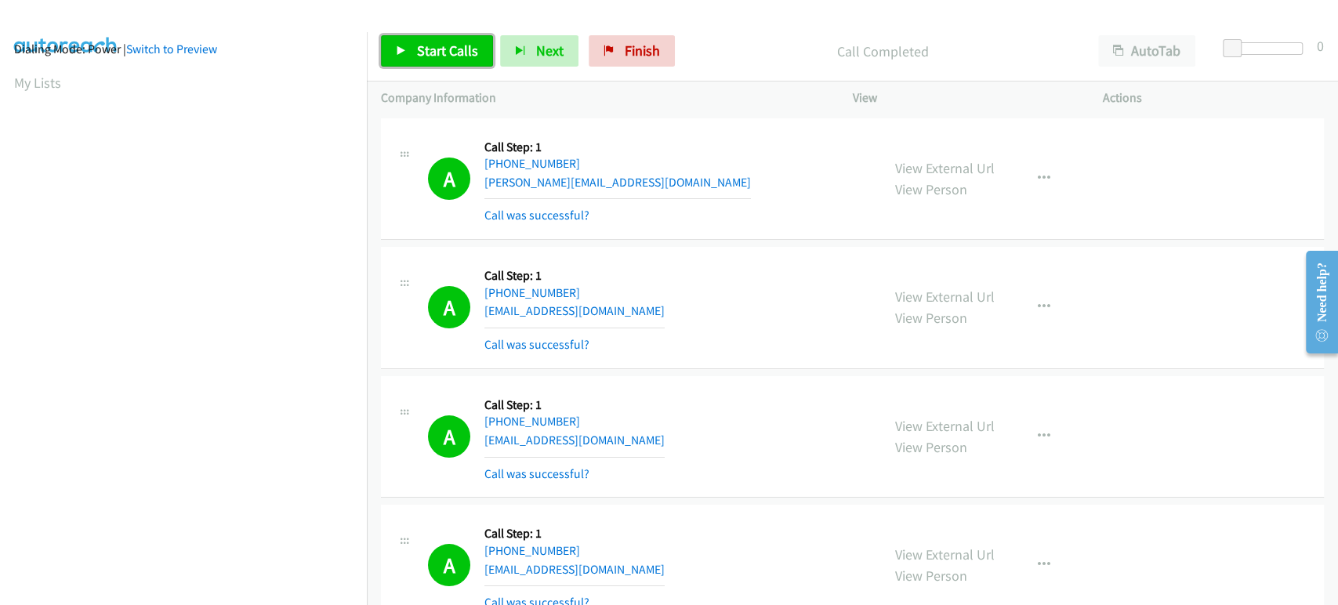
click at [447, 60] on link "Start Calls" at bounding box center [437, 50] width 112 height 31
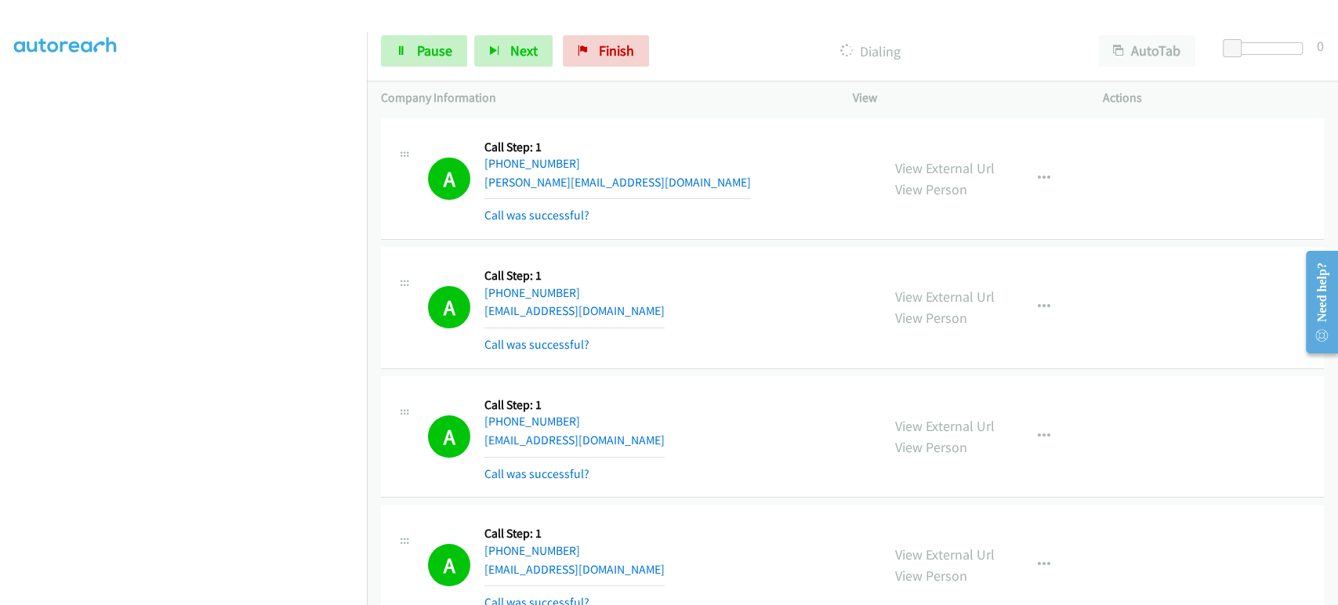
scroll to position [100, 0]
click at [404, 61] on link "Pause" at bounding box center [424, 50] width 86 height 31
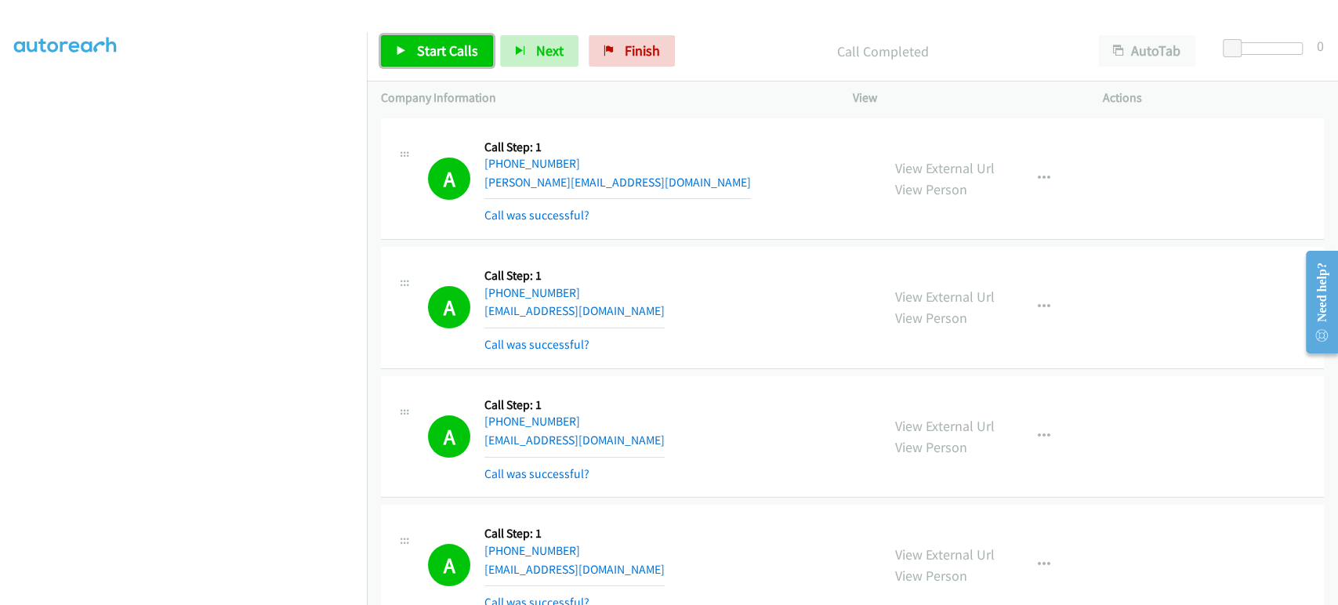
click at [477, 42] on link "Start Calls" at bounding box center [437, 50] width 112 height 31
click at [395, 59] on link "Pause" at bounding box center [424, 50] width 86 height 31
click at [771, 308] on div "A Callback Scheduled Call Step: 1 America/New_York [PHONE_NUMBER] [EMAIL_ADDRES…" at bounding box center [647, 307] width 439 height 93
click at [424, 52] on span "Start Calls" at bounding box center [447, 51] width 61 height 18
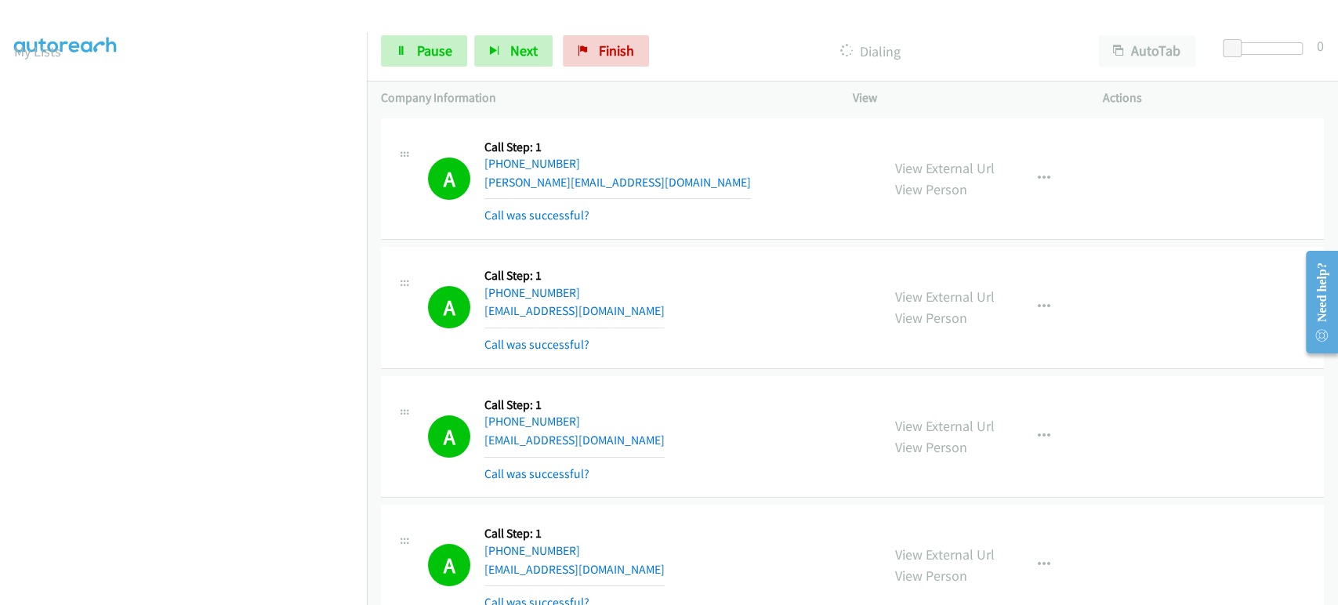
scroll to position [13, 0]
click at [425, 54] on span "Pause" at bounding box center [434, 51] width 35 height 18
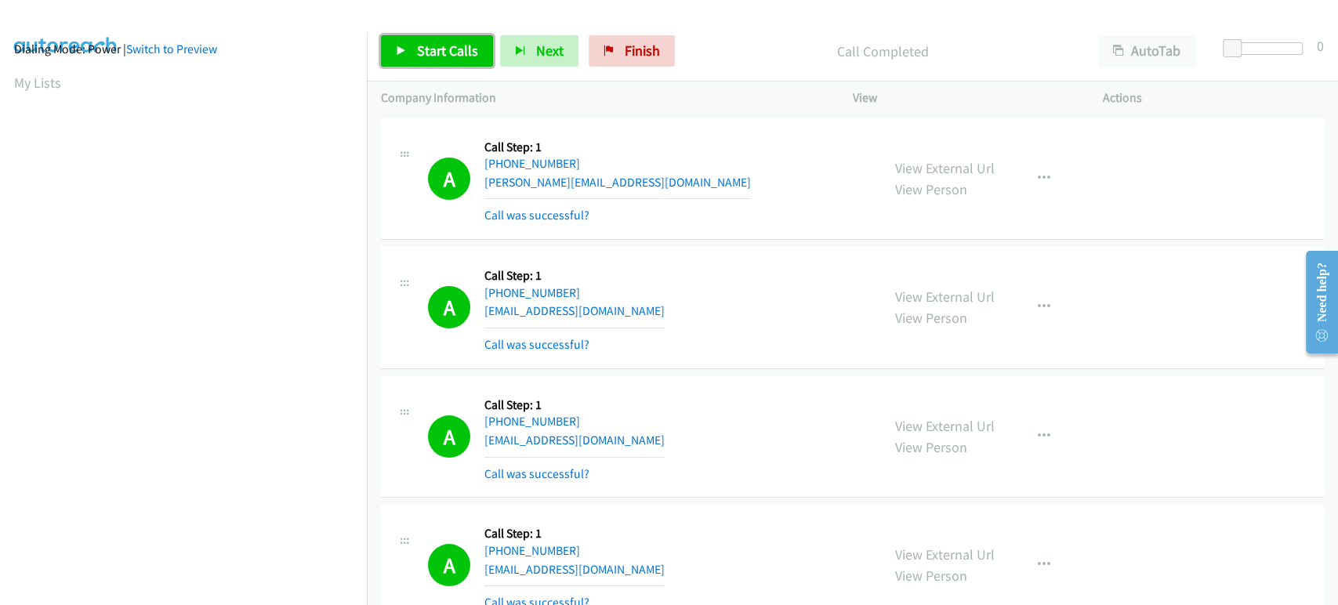
click at [424, 63] on link "Start Calls" at bounding box center [437, 50] width 112 height 31
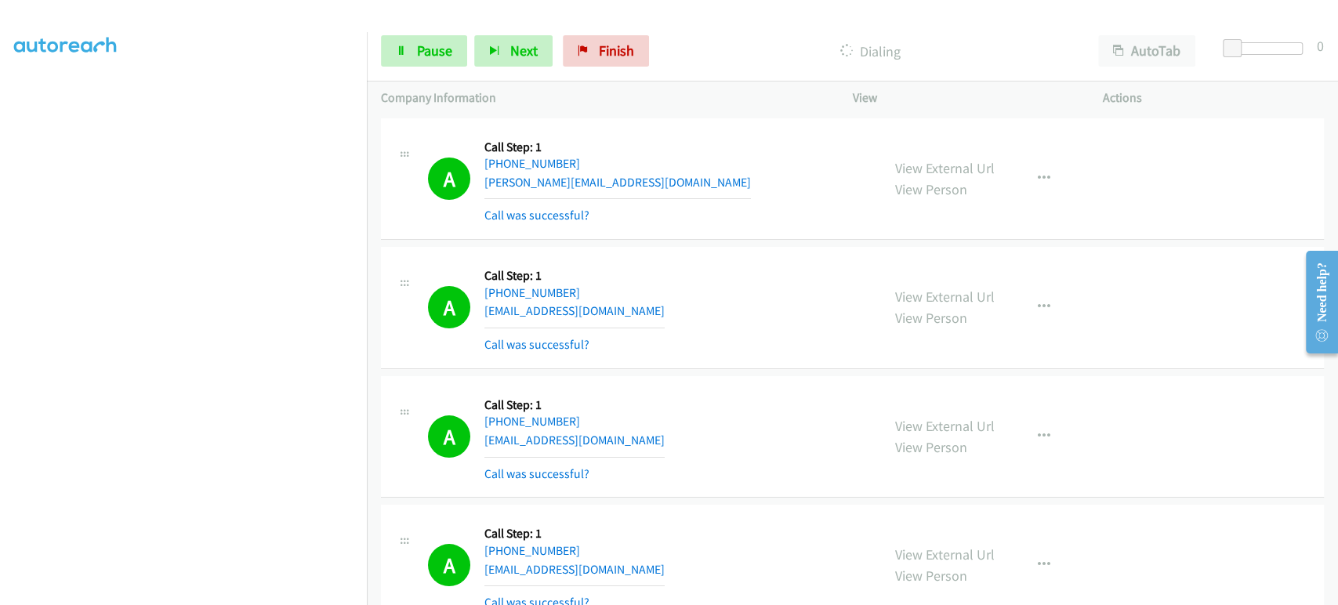
scroll to position [0, 0]
click at [425, 52] on span "Pause" at bounding box center [434, 51] width 35 height 18
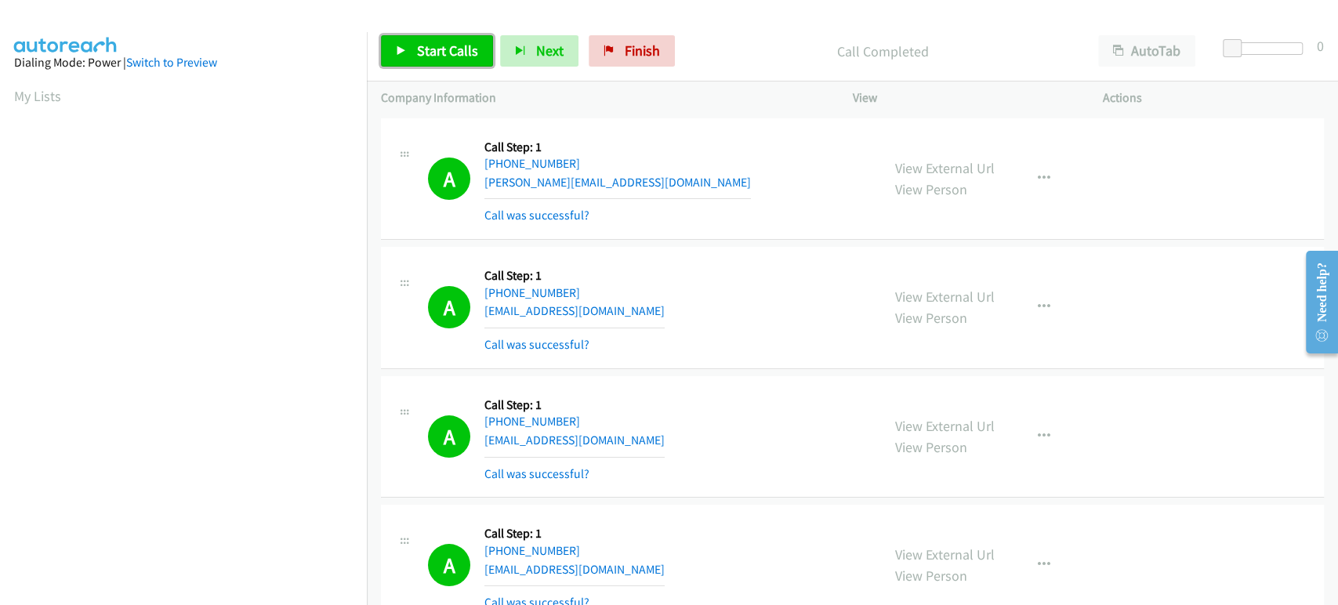
click at [441, 52] on span "Start Calls" at bounding box center [447, 51] width 61 height 18
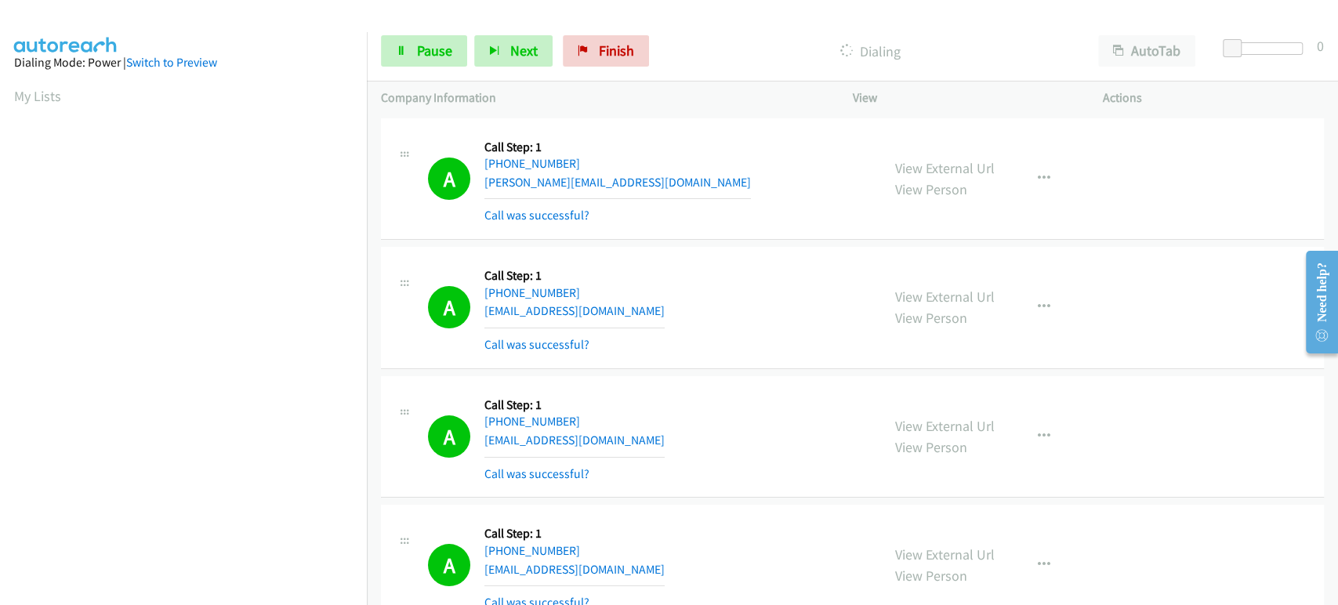
scroll to position [275, 0]
click at [425, 50] on span "Pause" at bounding box center [434, 51] width 35 height 18
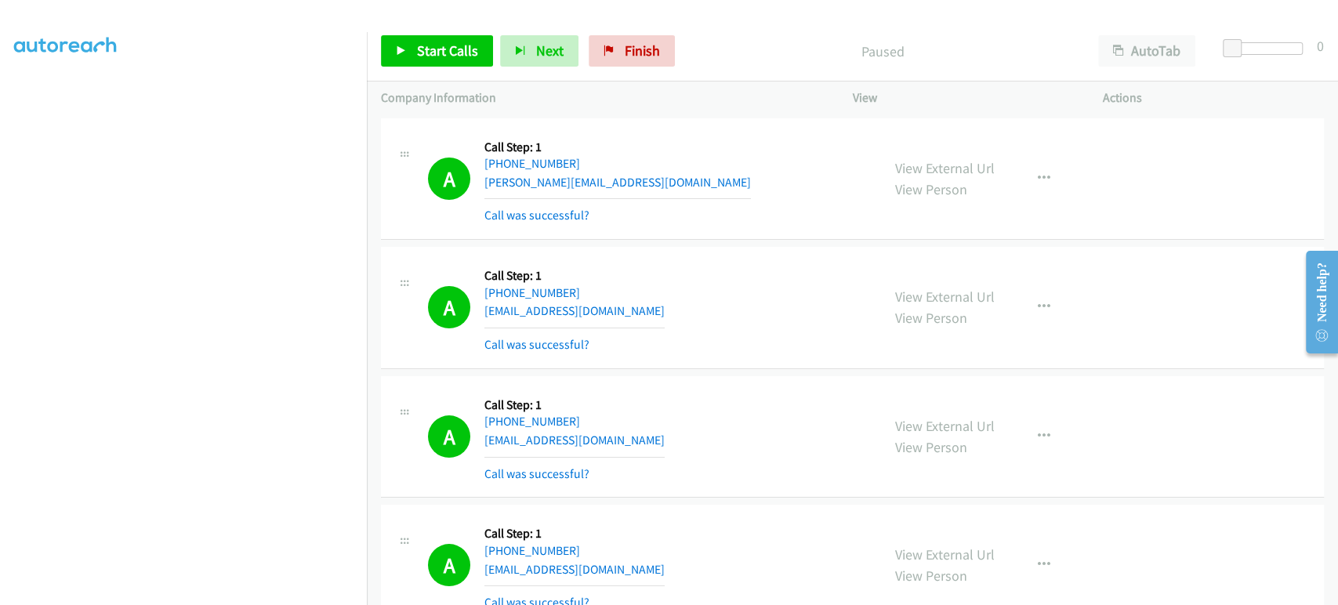
scroll to position [13, 0]
click at [433, 60] on link "Start Calls" at bounding box center [437, 50] width 112 height 31
click at [433, 56] on span "Pause" at bounding box center [434, 51] width 35 height 18
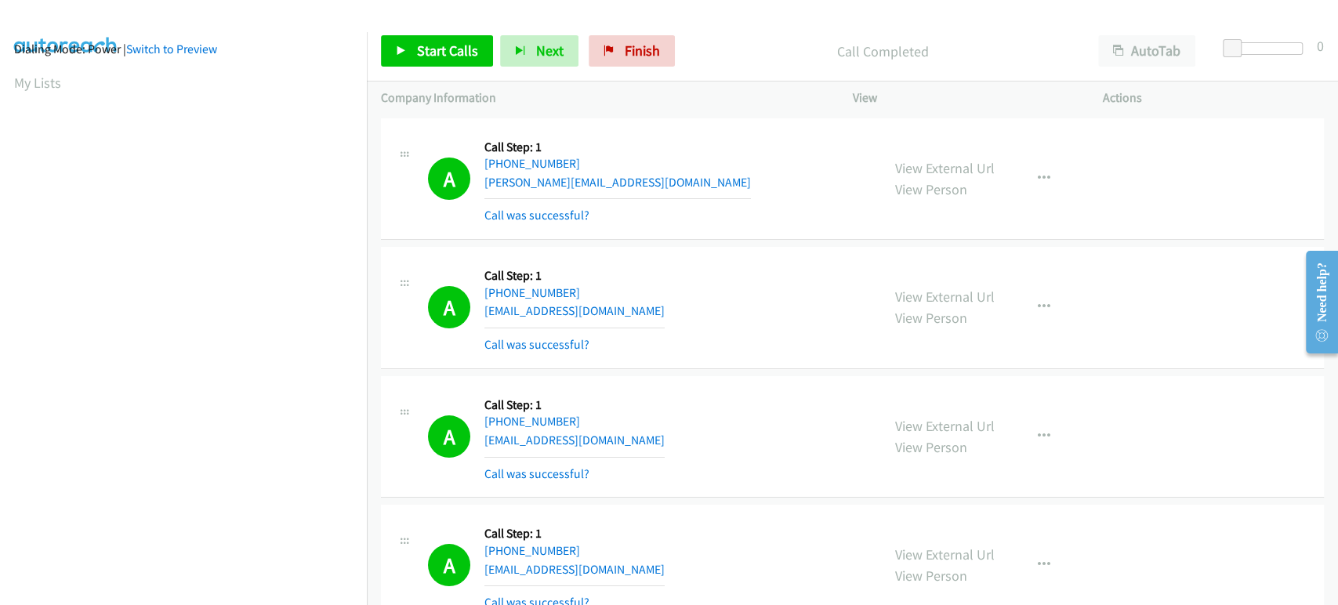
click at [319, 74] on section "My Lists" at bounding box center [183, 82] width 339 height 21
click at [417, 54] on span "Start Calls" at bounding box center [447, 51] width 61 height 18
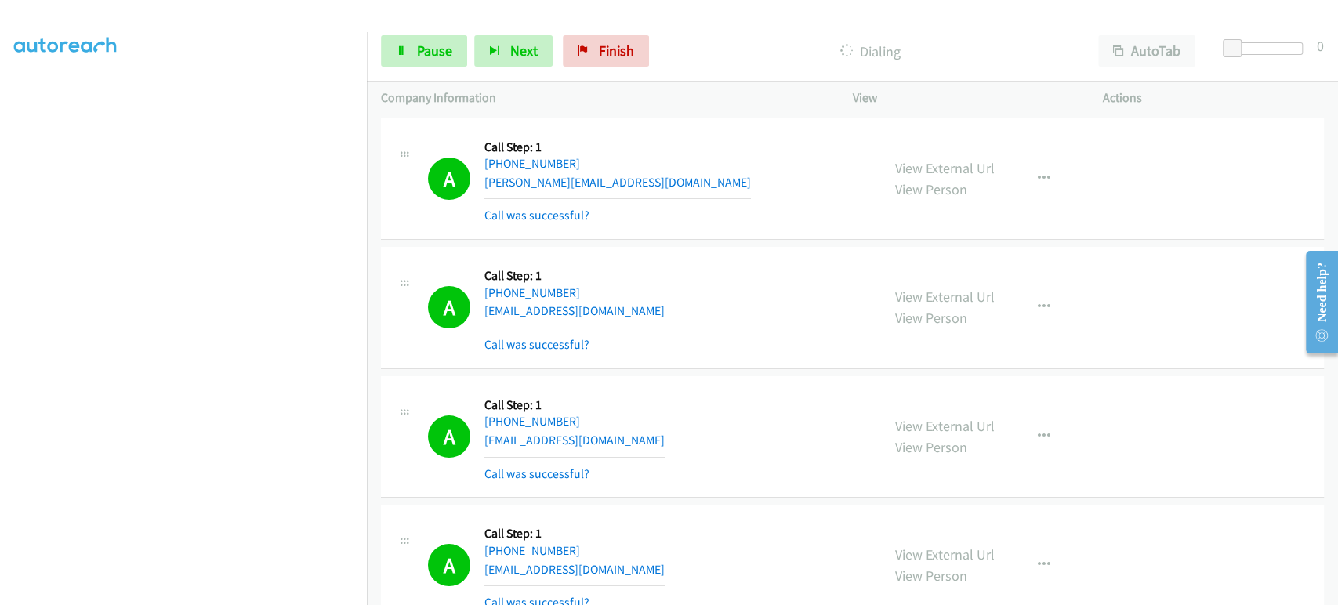
scroll to position [0, 0]
click at [408, 53] on link "Pause" at bounding box center [424, 50] width 86 height 31
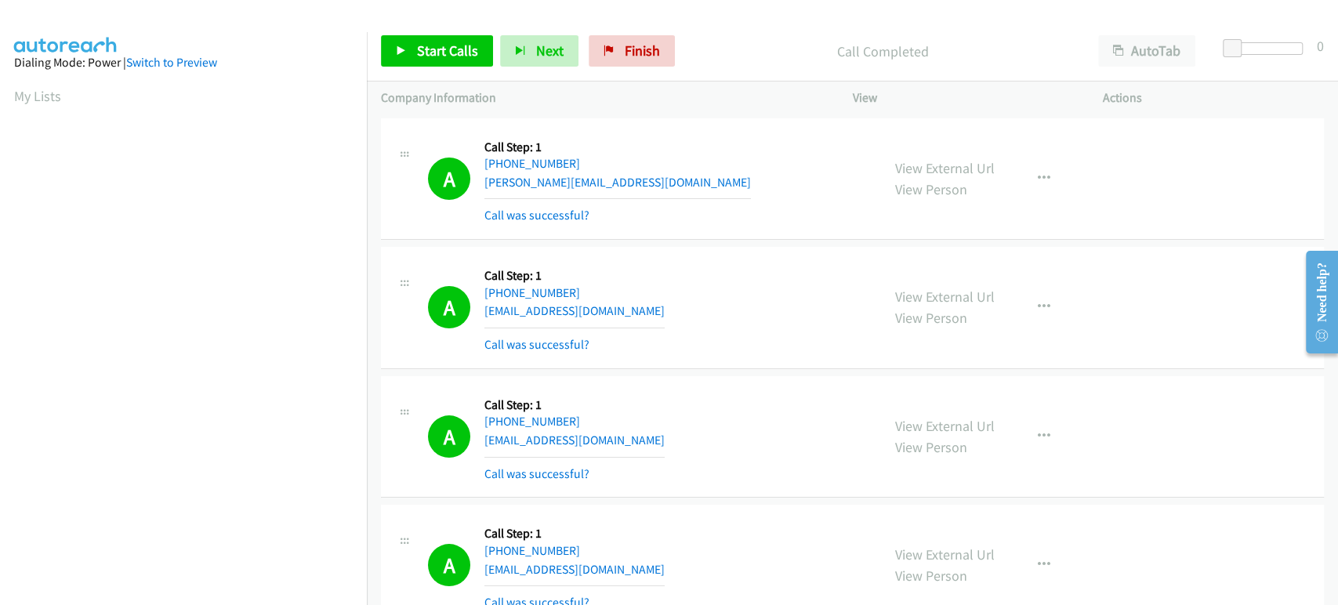
scroll to position [275, 0]
click at [432, 52] on span "Start Calls" at bounding box center [447, 51] width 61 height 18
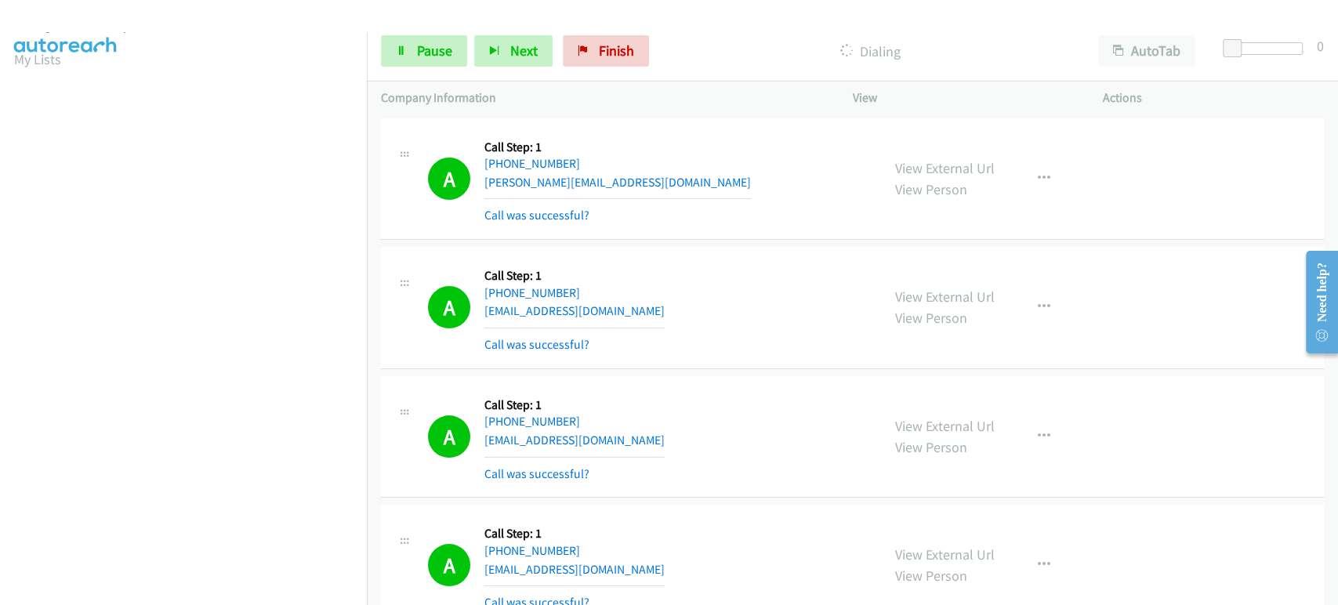
scroll to position [13, 0]
click at [428, 53] on span "Pause" at bounding box center [434, 51] width 35 height 18
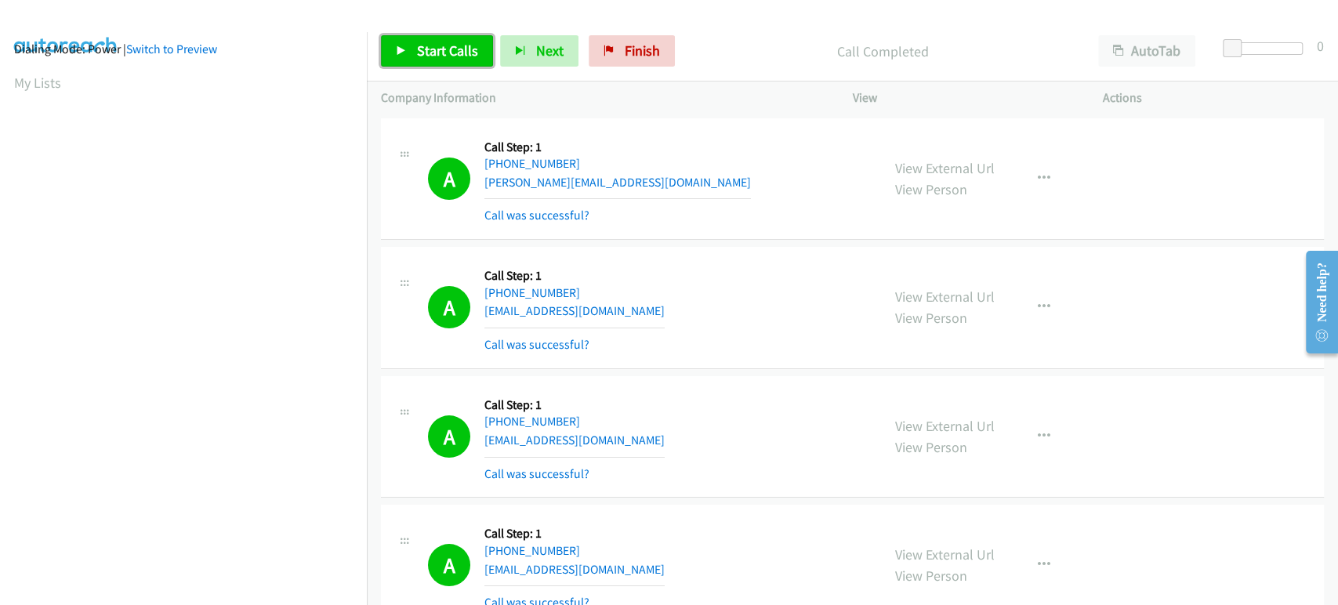
click at [439, 59] on span "Start Calls" at bounding box center [447, 51] width 61 height 18
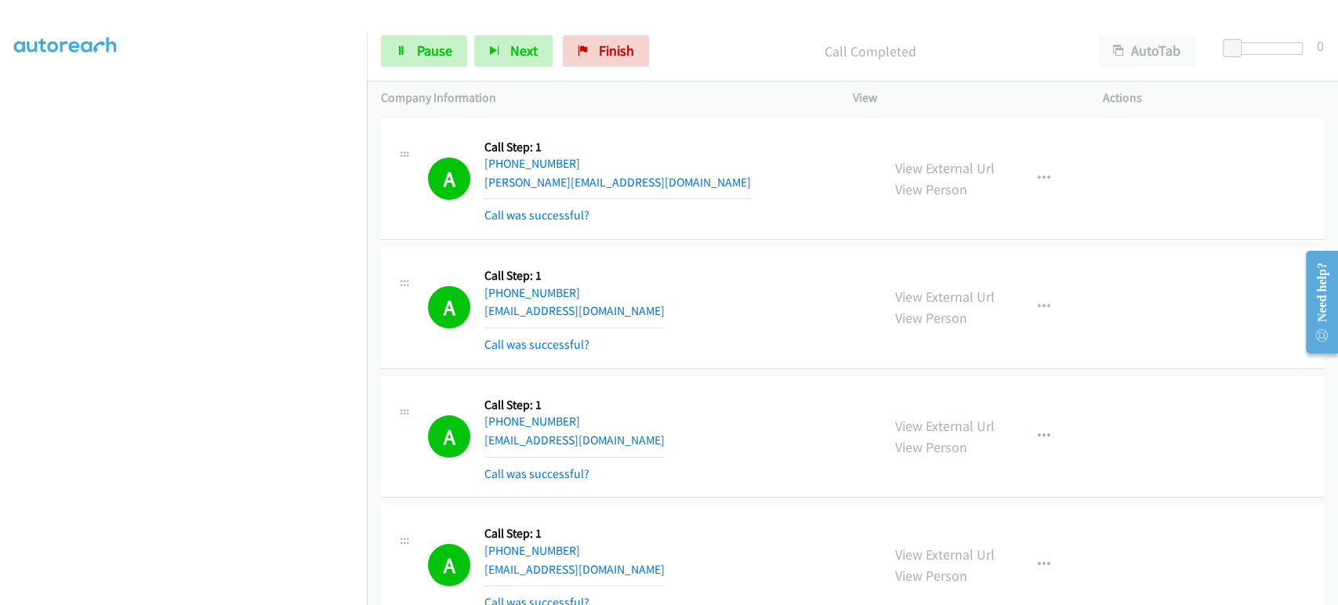
scroll to position [275, 0]
click at [428, 49] on span "Pause" at bounding box center [434, 51] width 35 height 18
click at [711, 41] on p "Call Completed" at bounding box center [883, 51] width 374 height 21
click at [439, 51] on span "Start Calls" at bounding box center [447, 51] width 61 height 18
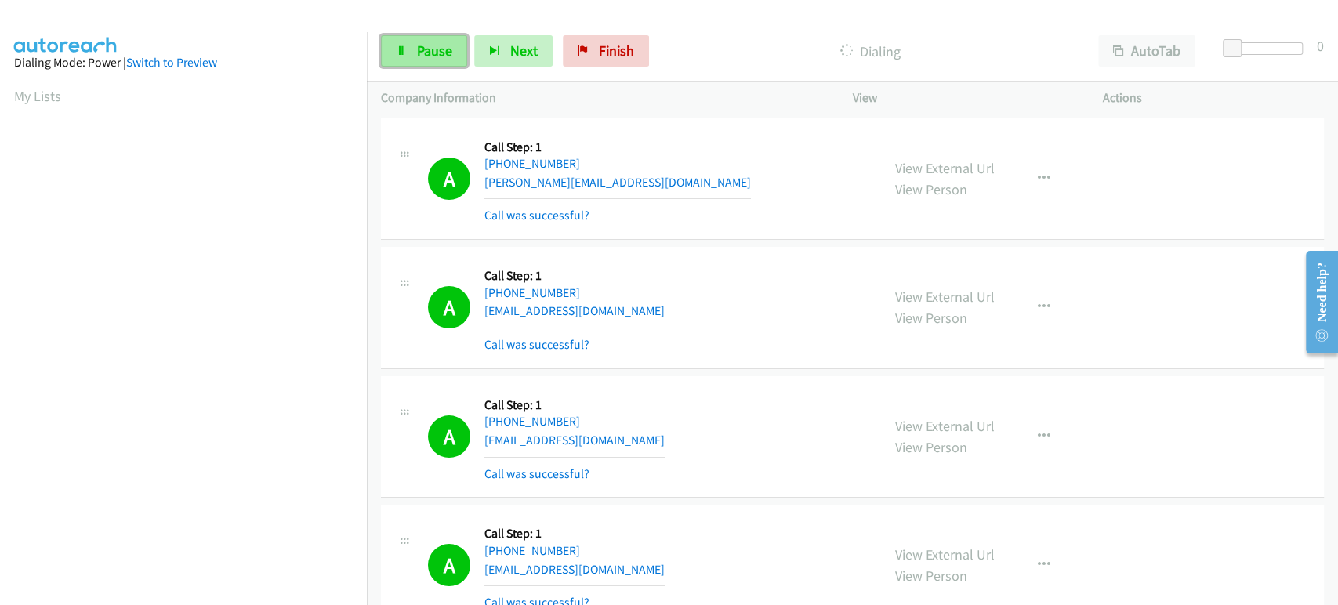
click at [415, 60] on link "Pause" at bounding box center [424, 50] width 86 height 31
click at [439, 44] on span "Start Calls" at bounding box center [447, 51] width 61 height 18
click at [413, 54] on link "Pause" at bounding box center [424, 50] width 86 height 31
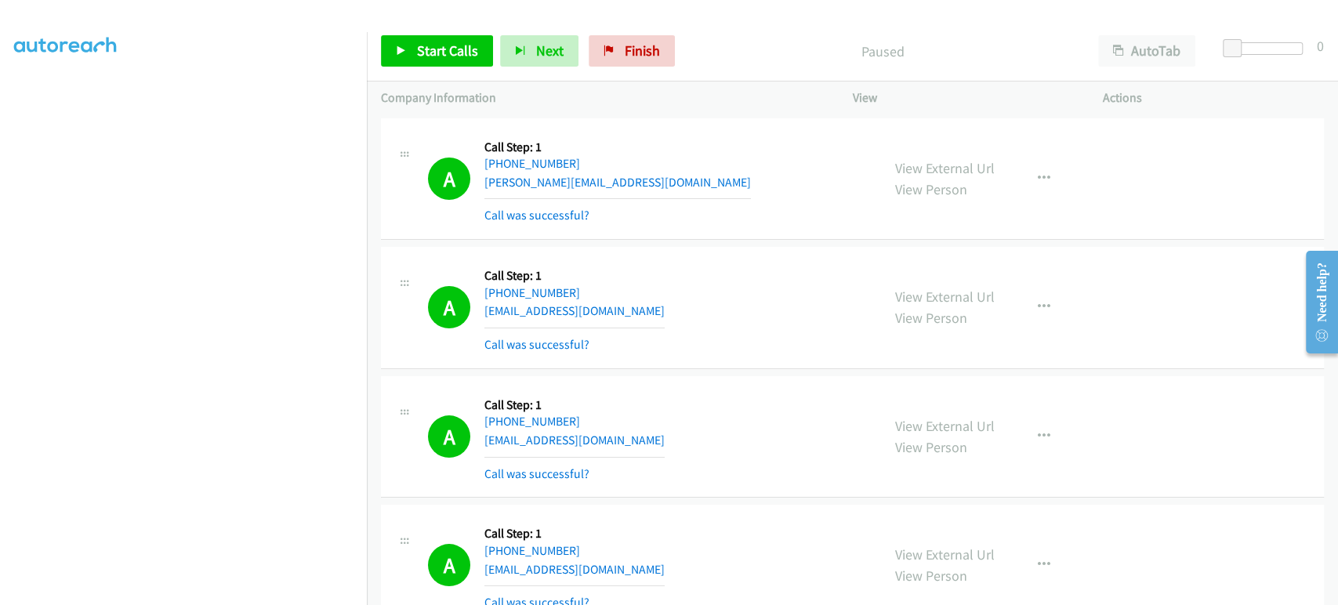
scroll to position [261, 0]
click at [428, 60] on link "Start Calls" at bounding box center [437, 50] width 112 height 31
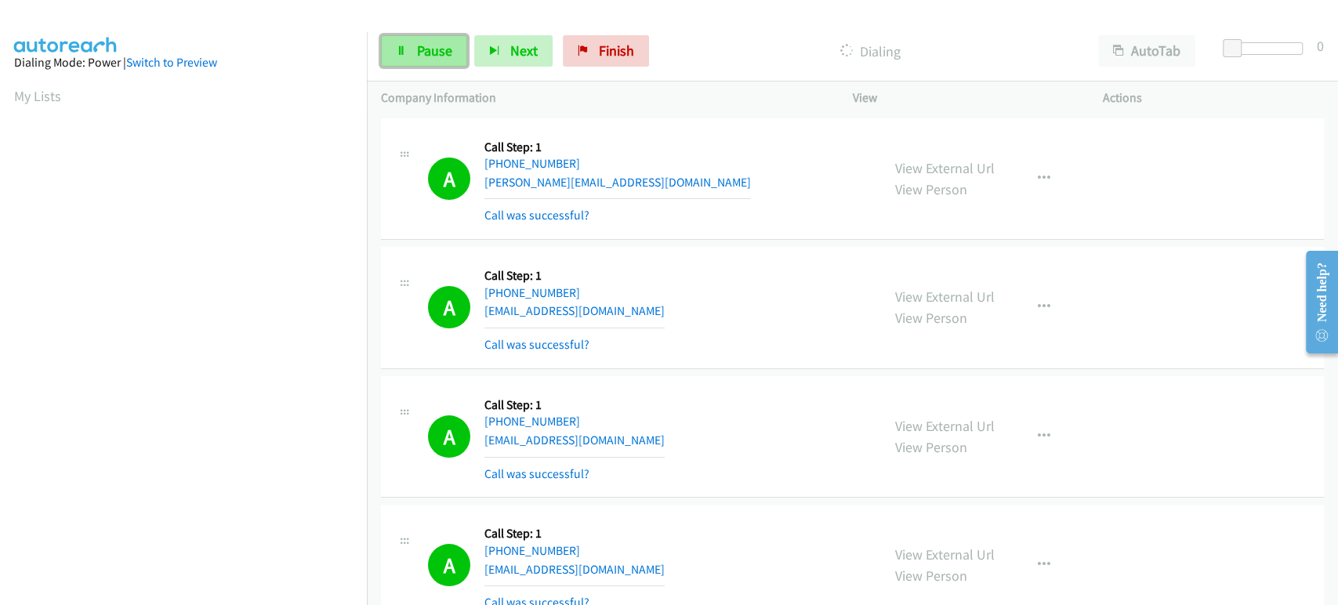
click at [441, 51] on span "Pause" at bounding box center [434, 51] width 35 height 18
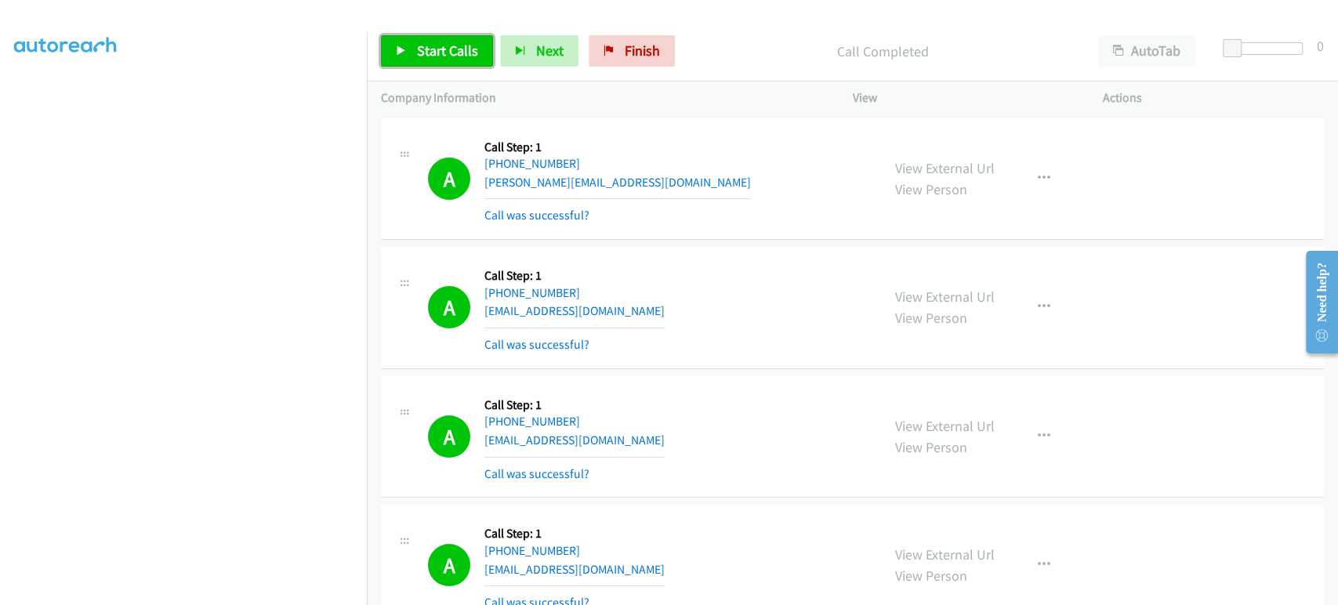
click at [439, 57] on span "Start Calls" at bounding box center [447, 51] width 61 height 18
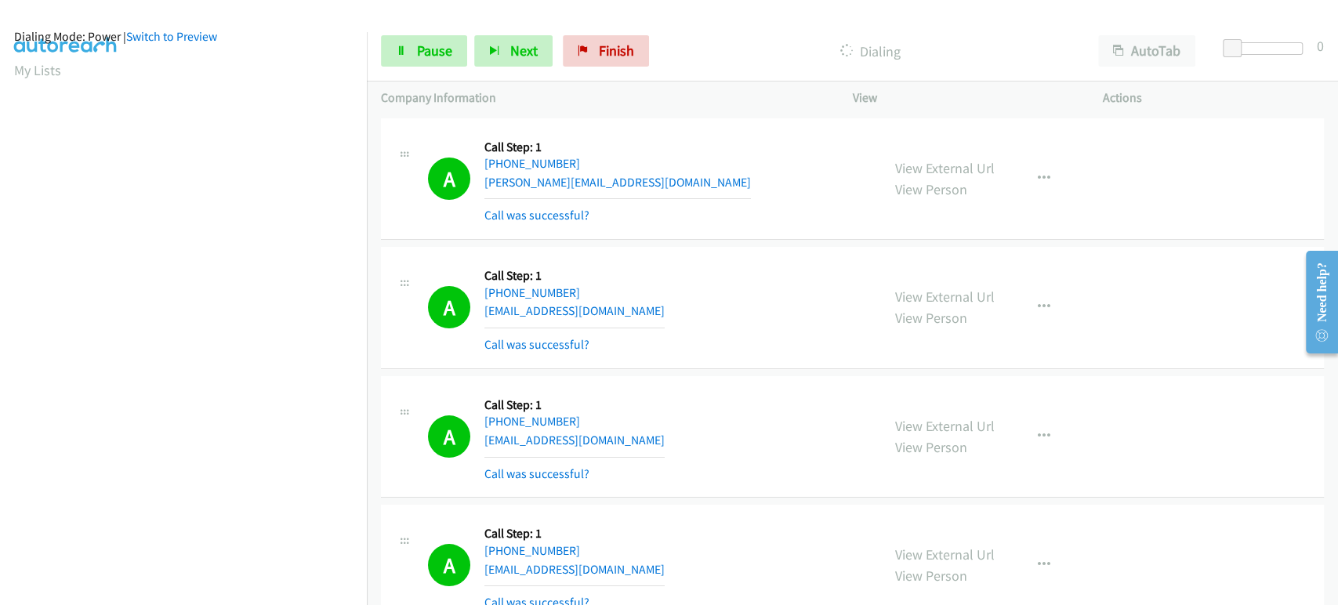
scroll to position [13, 0]
click at [436, 52] on span "Pause" at bounding box center [434, 51] width 35 height 18
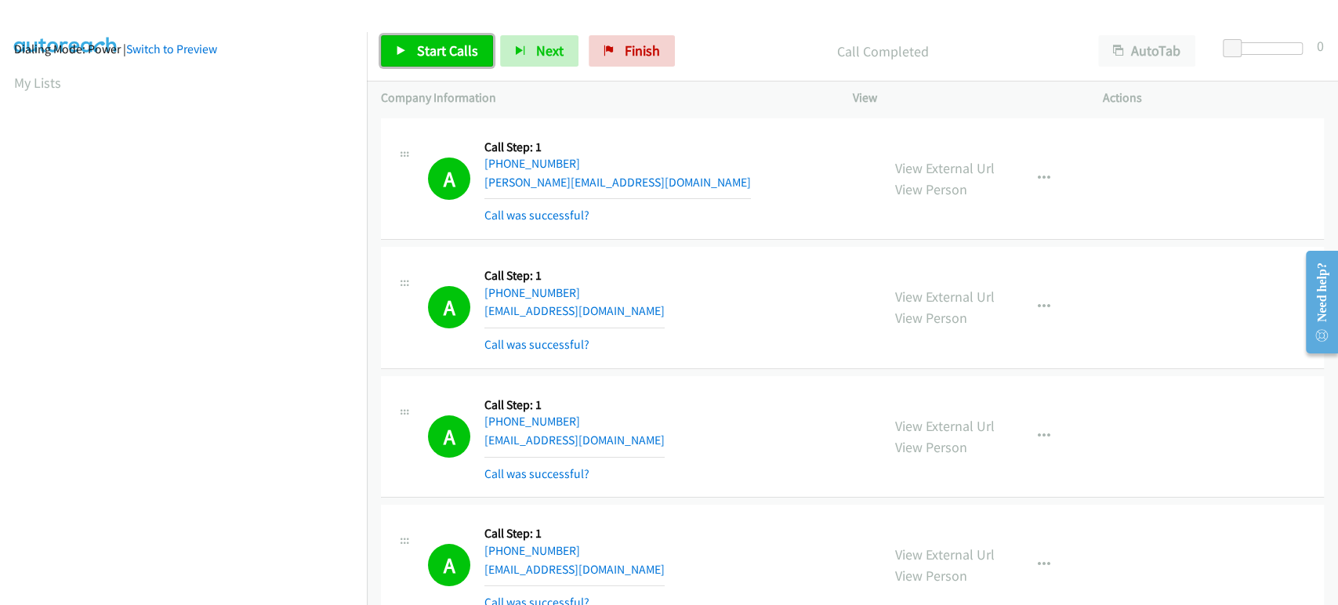
click at [407, 50] on link "Start Calls" at bounding box center [437, 50] width 112 height 31
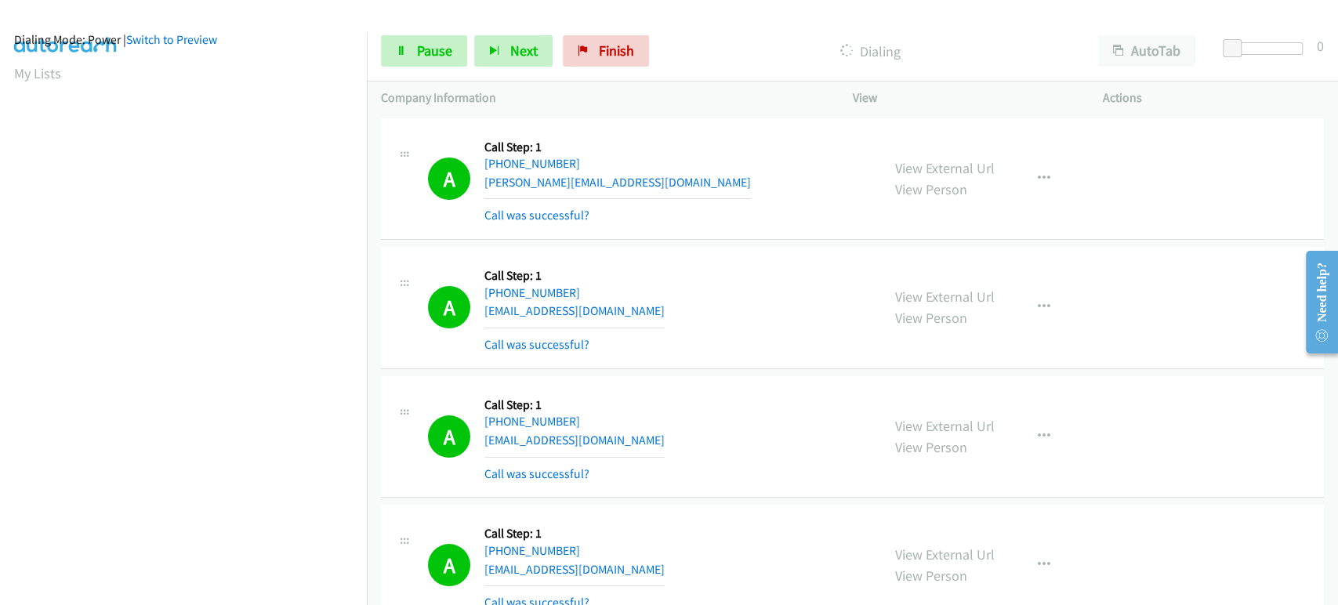
scroll to position [0, 0]
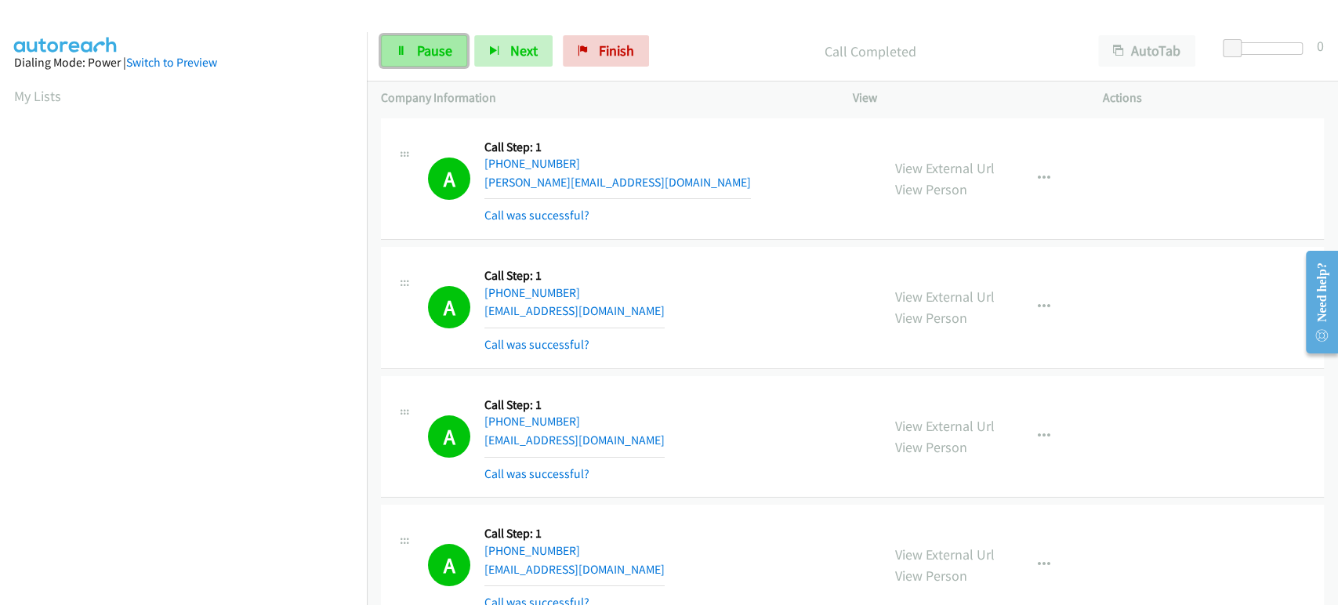
click at [450, 47] on span "Pause" at bounding box center [434, 51] width 35 height 18
click at [449, 46] on span "Start Calls" at bounding box center [447, 51] width 61 height 18
click at [425, 38] on link "Pause" at bounding box center [424, 50] width 86 height 31
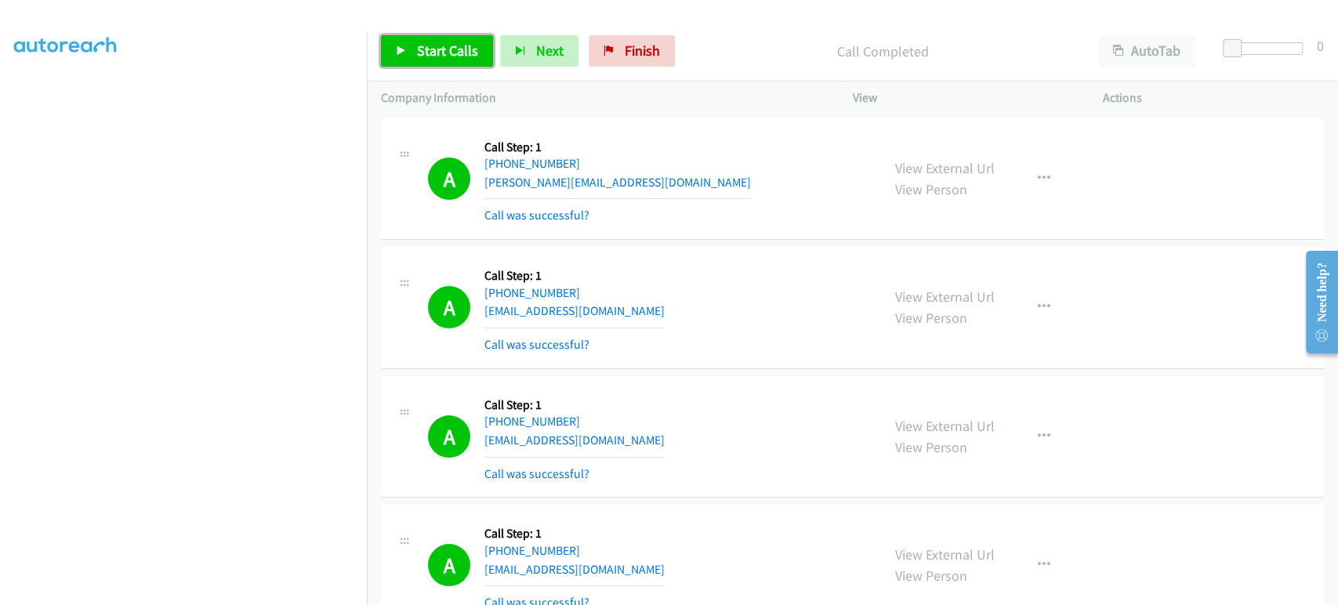
click at [458, 51] on span "Start Calls" at bounding box center [447, 51] width 61 height 18
click at [433, 61] on link "Pause" at bounding box center [424, 50] width 86 height 31
click at [435, 61] on link "Start Calls" at bounding box center [437, 50] width 112 height 31
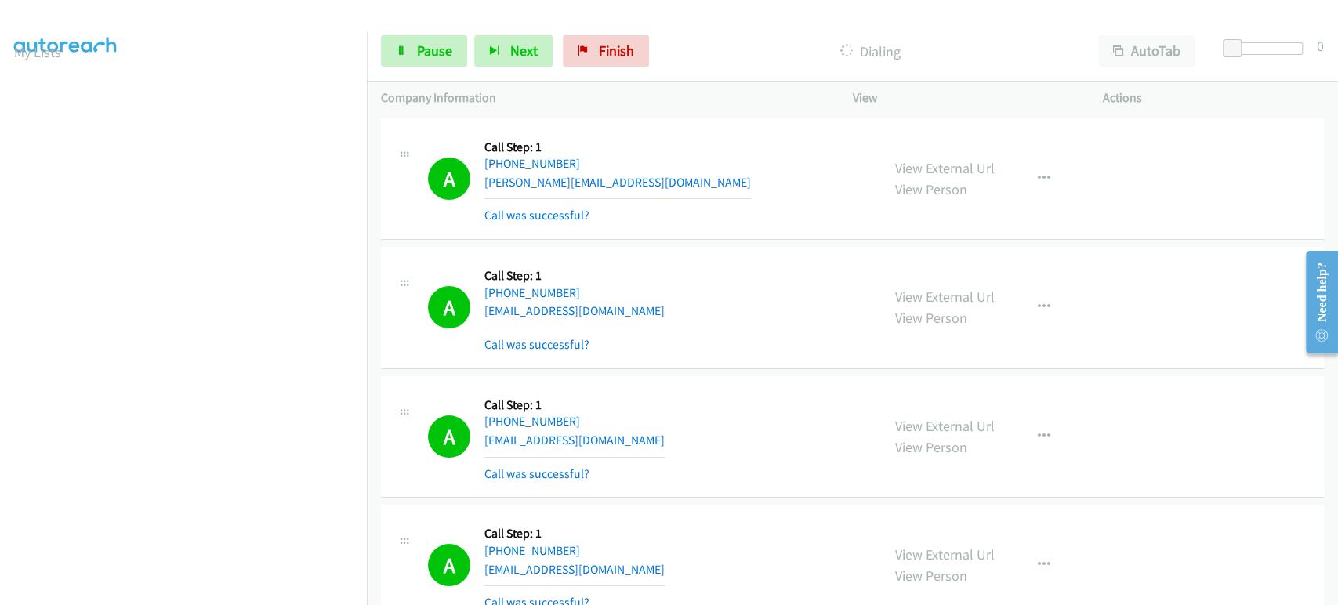
scroll to position [13, 0]
click at [429, 59] on span "Pause" at bounding box center [434, 51] width 35 height 18
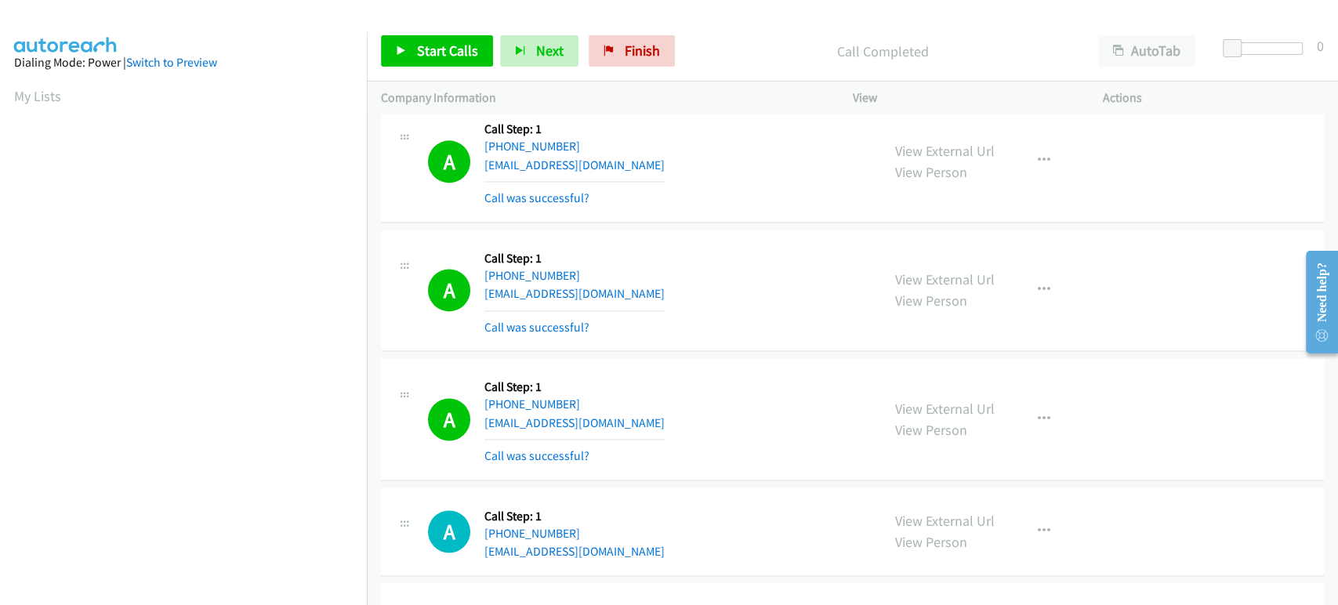
scroll to position [13474, 0]
click at [421, 45] on span "Start Calls" at bounding box center [447, 51] width 61 height 18
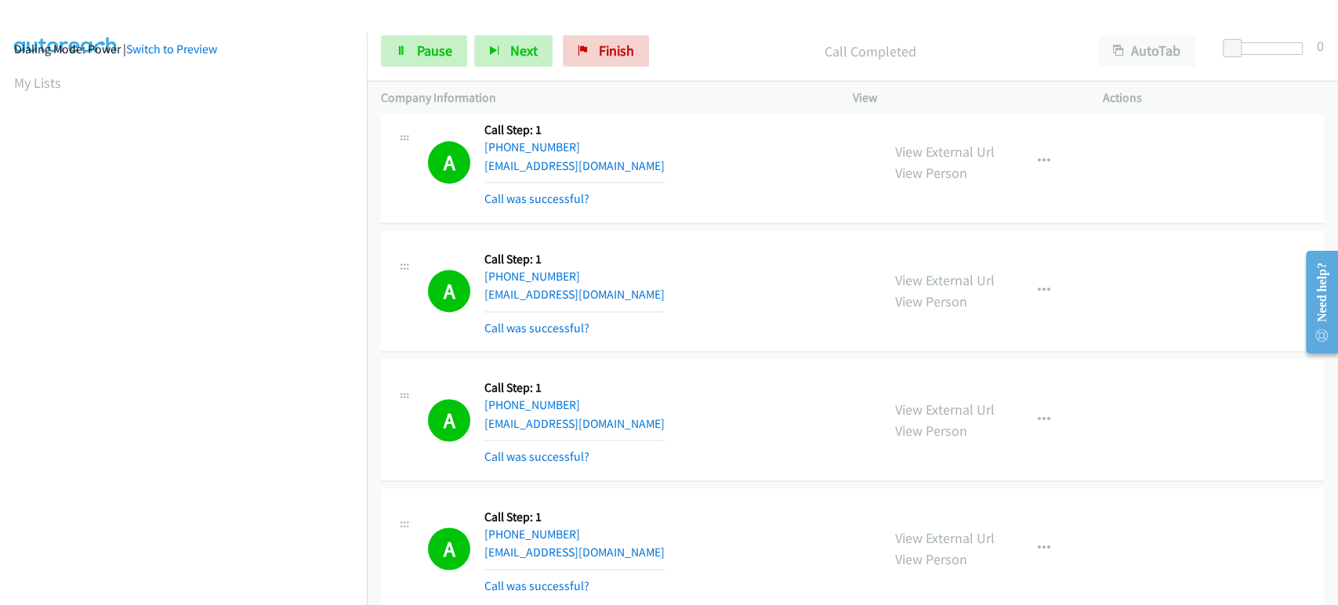
scroll to position [0, 0]
click at [400, 63] on link "Pause" at bounding box center [424, 50] width 86 height 31
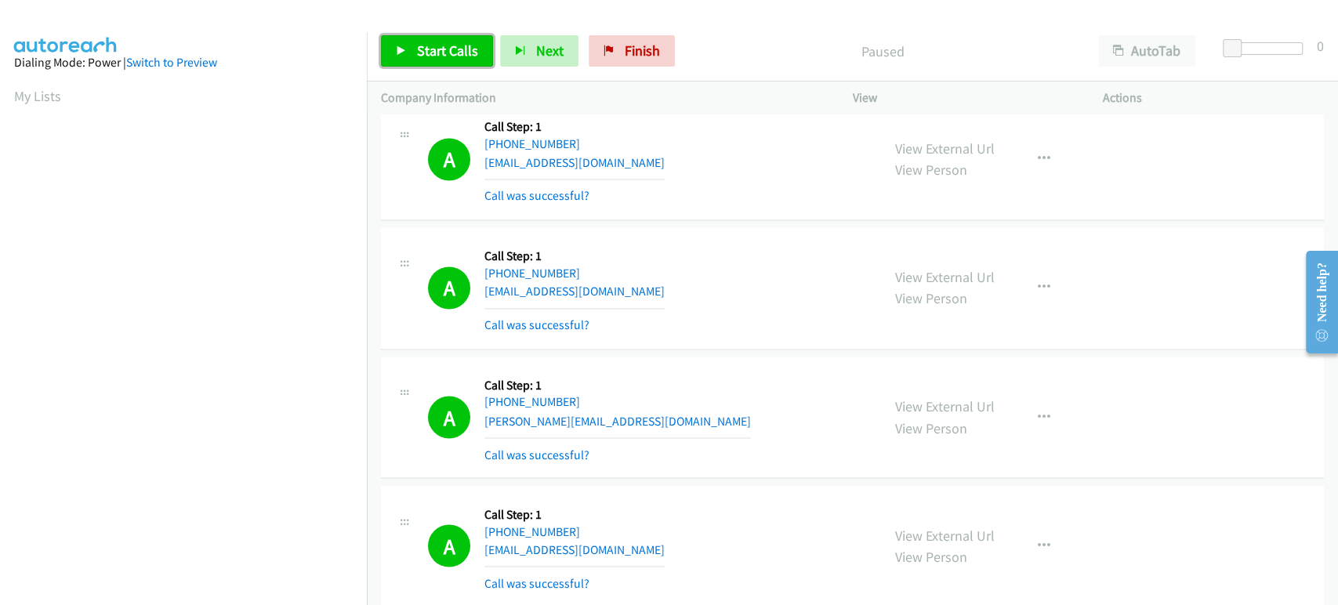
click at [456, 48] on span "Start Calls" at bounding box center [447, 51] width 61 height 18
click at [448, 54] on span "Pause" at bounding box center [434, 51] width 35 height 18
click at [414, 44] on link "Start Calls" at bounding box center [437, 50] width 112 height 31
click at [422, 44] on span "Pause" at bounding box center [434, 51] width 35 height 18
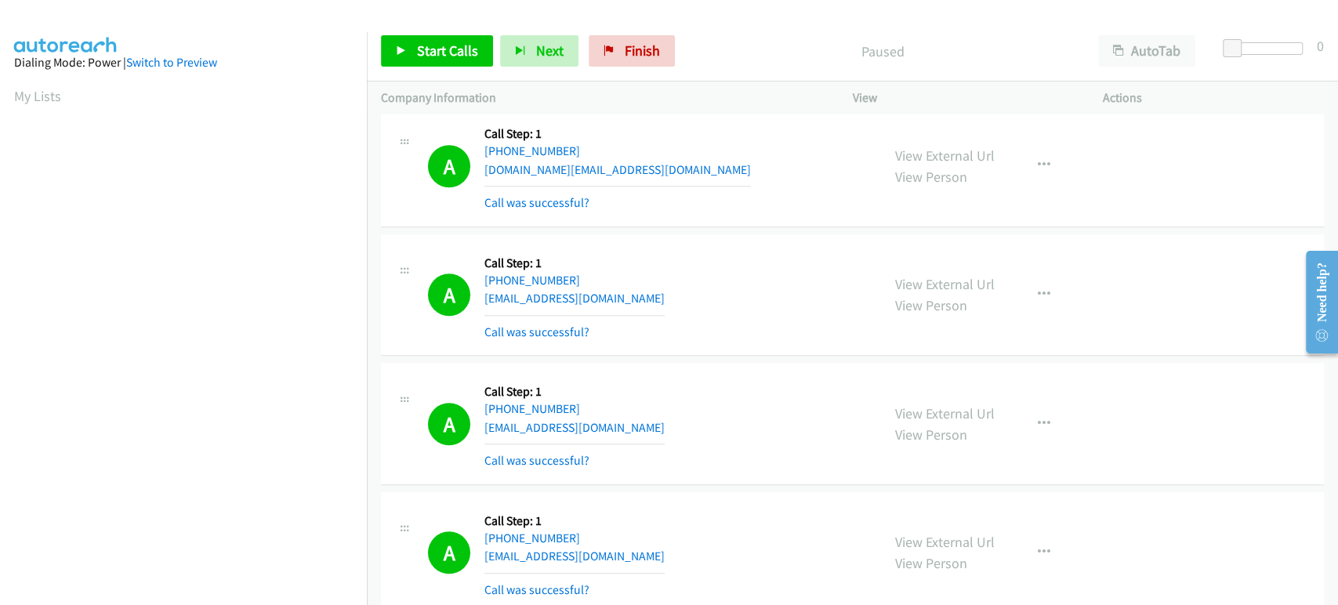
scroll to position [16786, 0]
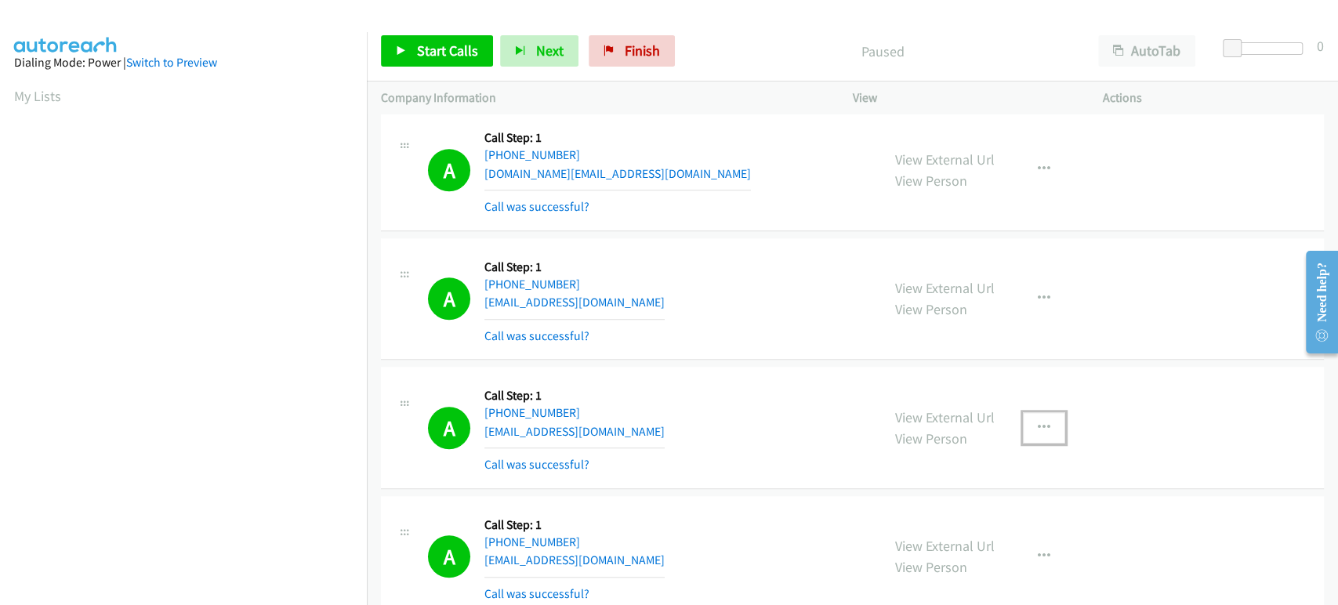
click at [1037, 422] on icon "button" at bounding box center [1043, 428] width 13 height 13
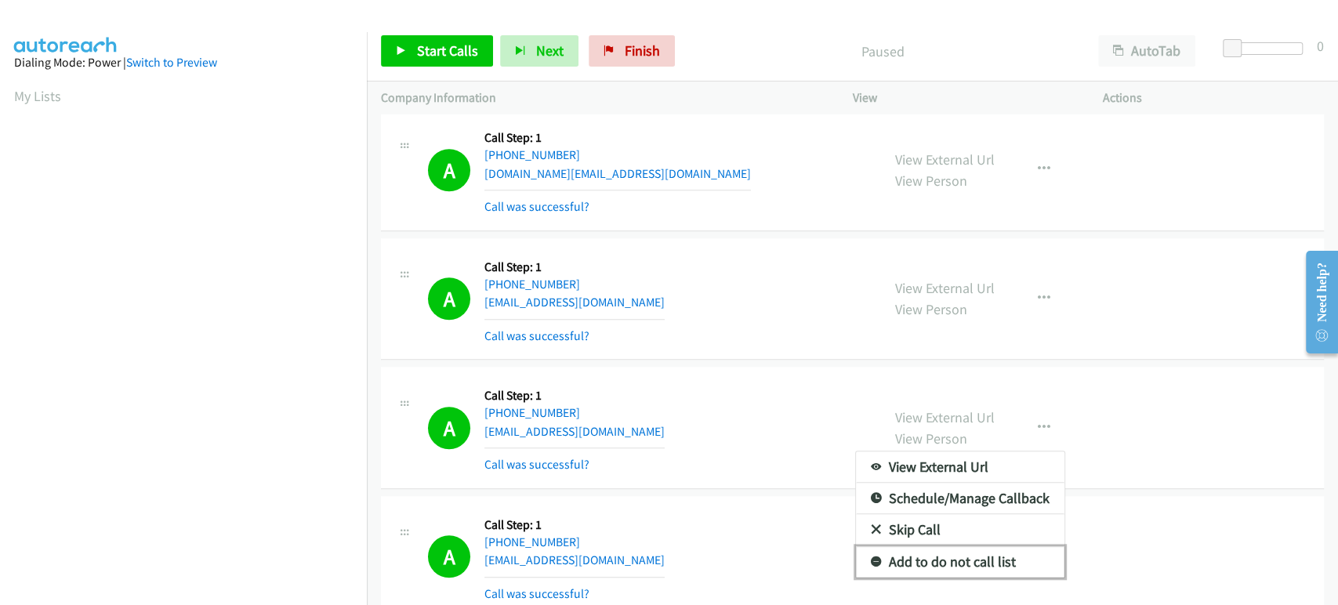
click at [983, 546] on link "Add to do not call list" at bounding box center [960, 561] width 208 height 31
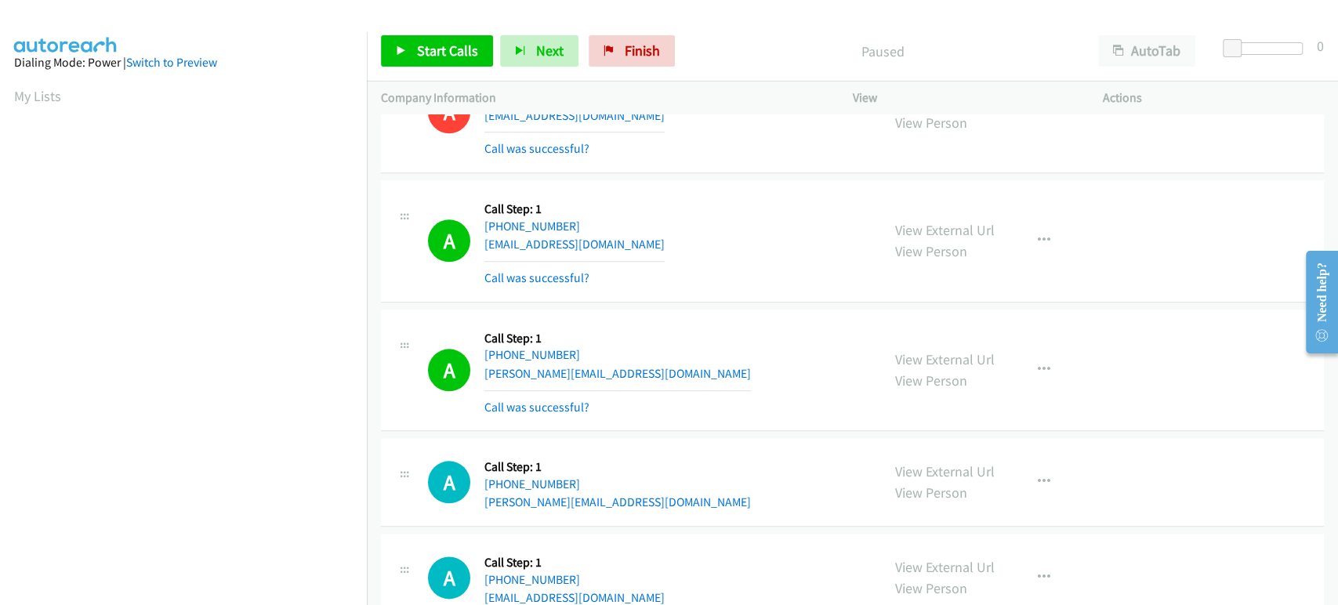
scroll to position [16960, 0]
